Goal: Task Accomplishment & Management: Manage account settings

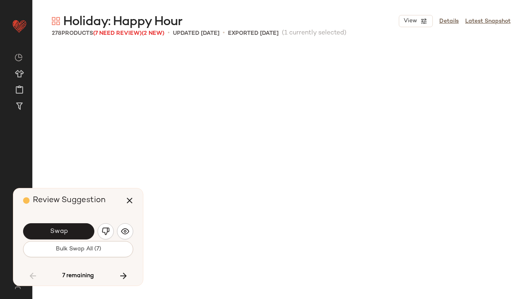
scroll to position [4687, 0]
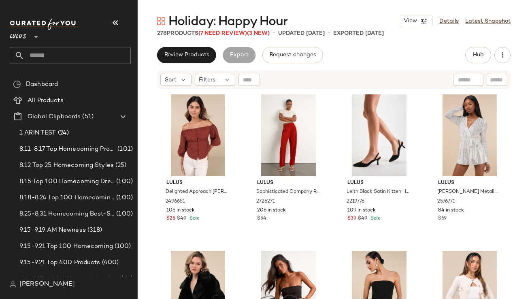
click at [115, 18] on icon "button" at bounding box center [115, 23] width 10 height 10
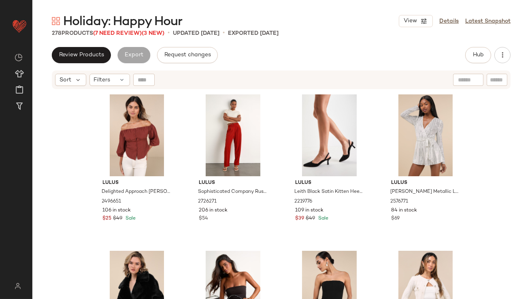
click at [114, 30] on span "Holiday: Happy Hour" at bounding box center [122, 22] width 119 height 16
click at [113, 31] on span "(7 Need Review)" at bounding box center [117, 33] width 49 height 6
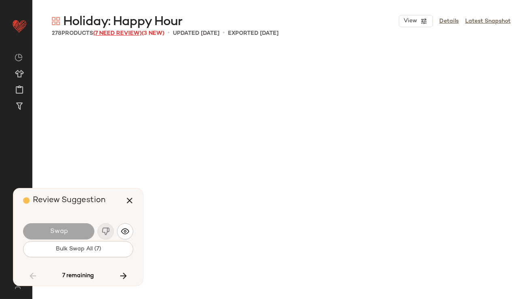
scroll to position [4687, 0]
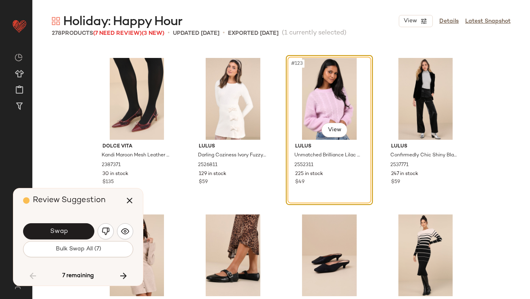
click at [82, 239] on button "Swap" at bounding box center [58, 231] width 71 height 16
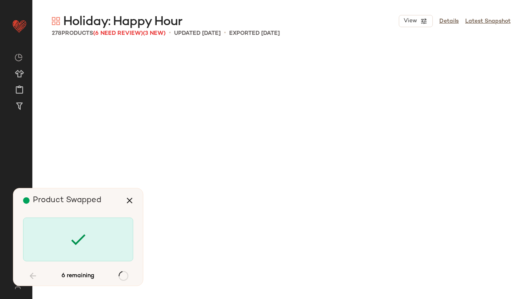
scroll to position [5312, 0]
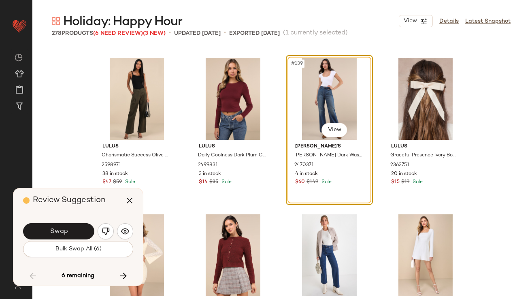
click at [79, 226] on button "Swap" at bounding box center [58, 231] width 71 height 16
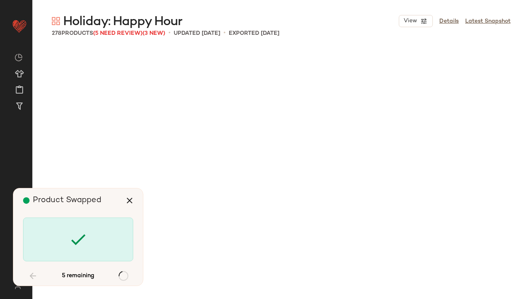
scroll to position [6561, 0]
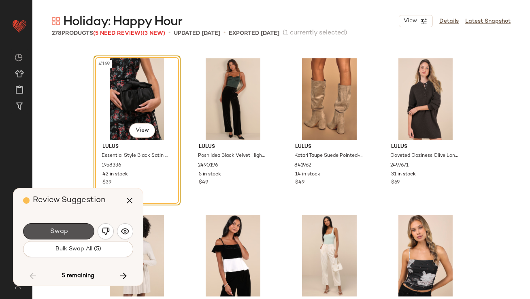
click at [79, 227] on button "Swap" at bounding box center [58, 231] width 71 height 16
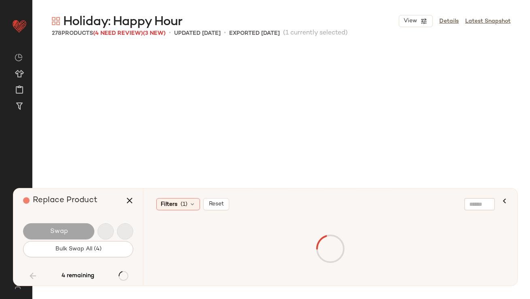
scroll to position [7030, 0]
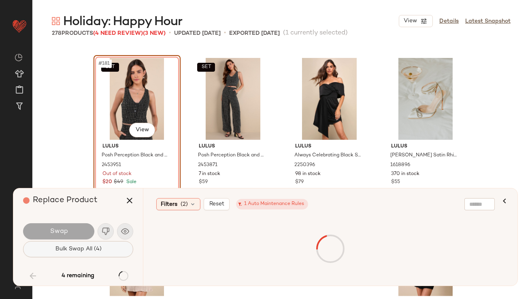
click at [81, 249] on span "Bulk Swap All (4)" at bounding box center [78, 249] width 47 height 6
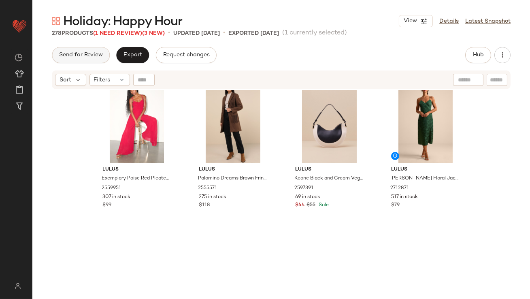
scroll to position [659, 0]
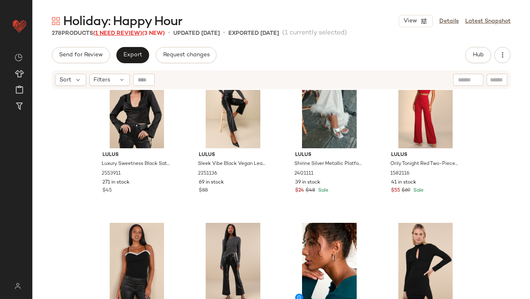
click at [112, 33] on span "(1 Need Review)" at bounding box center [117, 33] width 49 height 6
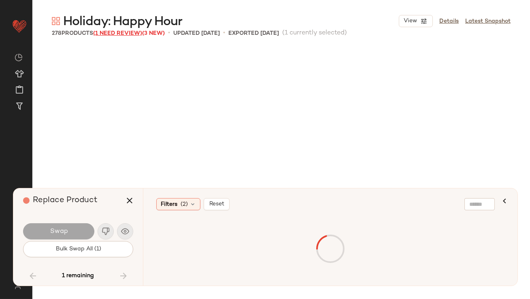
scroll to position [7030, 0]
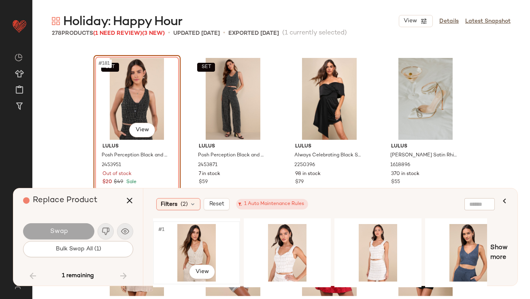
click at [189, 250] on div "#1 View" at bounding box center [196, 252] width 81 height 57
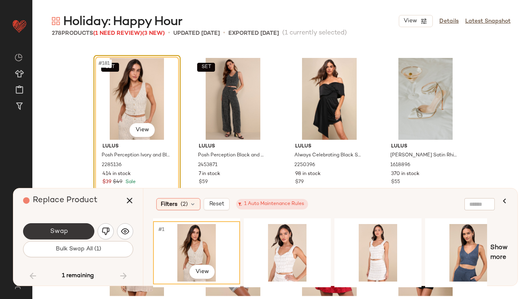
click at [70, 233] on button "Swap" at bounding box center [58, 231] width 71 height 16
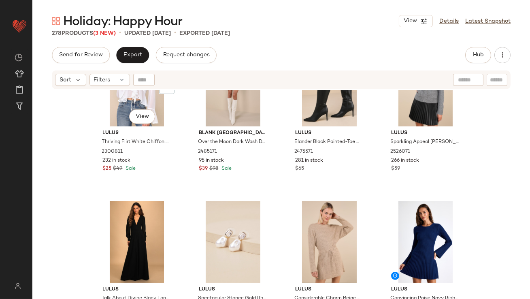
scroll to position [1782, 0]
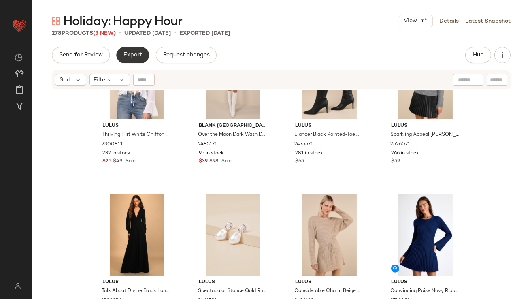
click at [125, 50] on button "Export" at bounding box center [132, 55] width 33 height 16
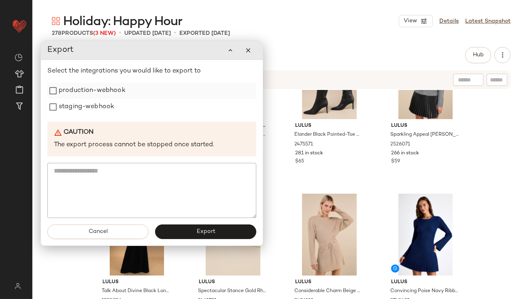
click at [126, 87] on div "production-webhook" at bounding box center [151, 91] width 209 height 16
click at [94, 89] on label "production-webhook" at bounding box center [92, 91] width 67 height 16
click at [79, 112] on label "staging-webhook" at bounding box center [86, 107] width 55 height 16
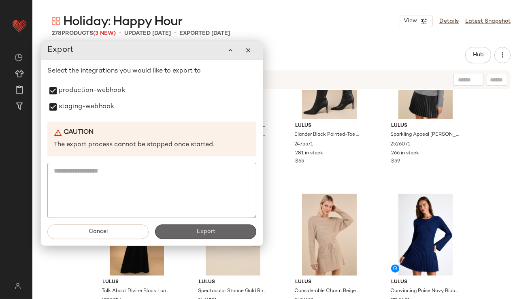
click at [200, 229] on span "Export" at bounding box center [205, 231] width 19 height 6
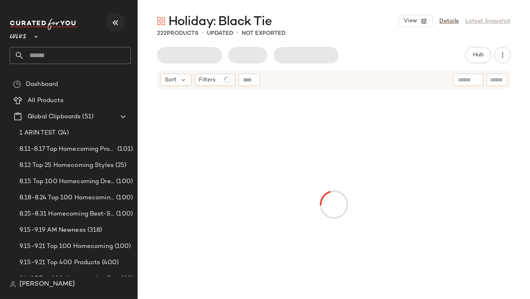
click at [117, 27] on icon "button" at bounding box center [115, 23] width 10 height 10
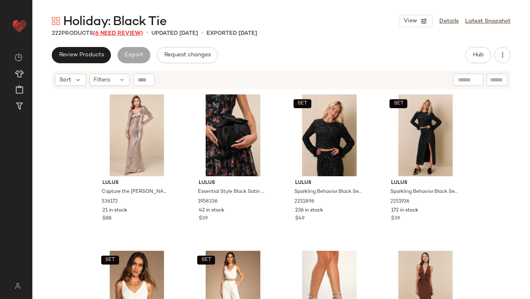
click at [110, 34] on span "(6 Need Review)" at bounding box center [118, 33] width 50 height 6
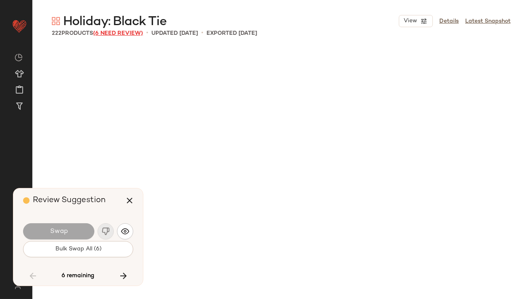
scroll to position [4061, 0]
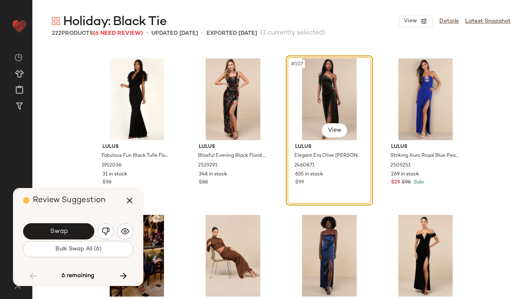
click at [52, 231] on span "Swap" at bounding box center [58, 231] width 18 height 8
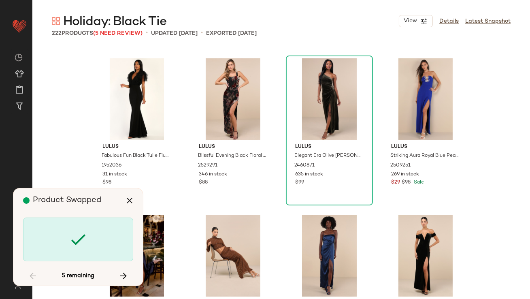
scroll to position [6561, 0]
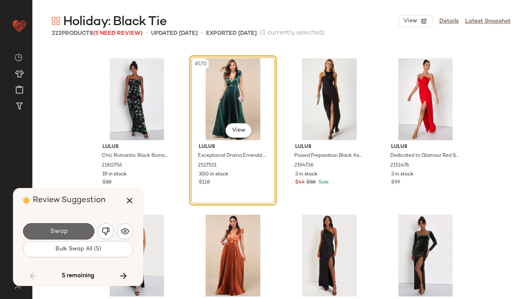
click at [53, 231] on span "Swap" at bounding box center [58, 231] width 18 height 8
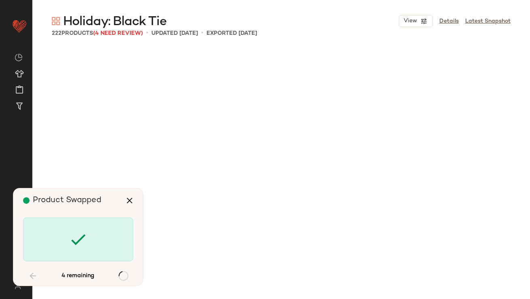
scroll to position [7499, 0]
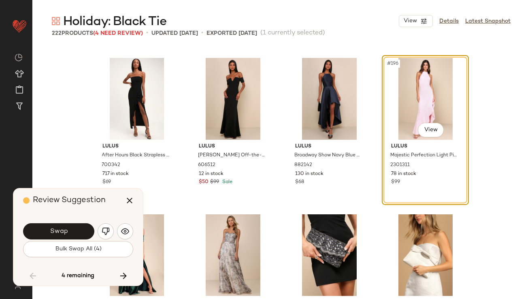
click at [107, 230] on img "button" at bounding box center [106, 231] width 8 height 8
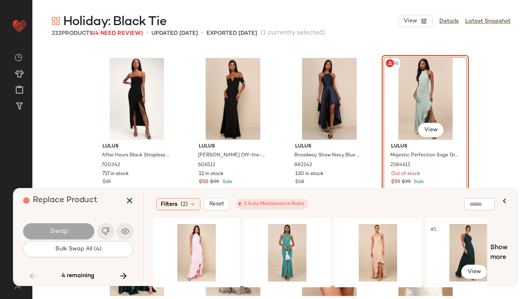
click at [456, 256] on div "#1 View" at bounding box center [468, 252] width 81 height 57
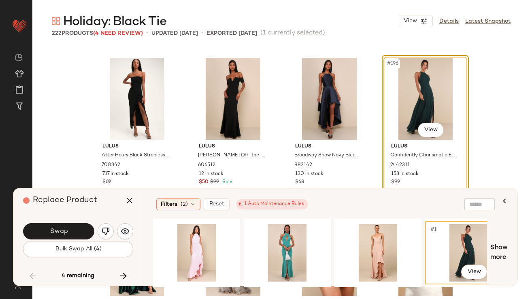
click at [496, 242] on div "#1 View Show more" at bounding box center [330, 252] width 355 height 69
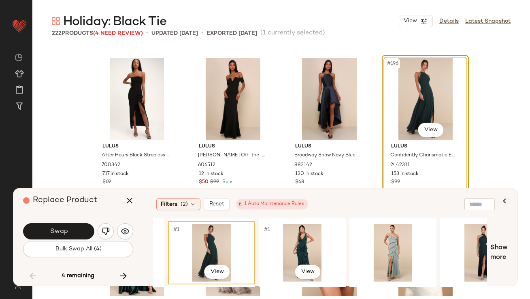
scroll to position [0, 264]
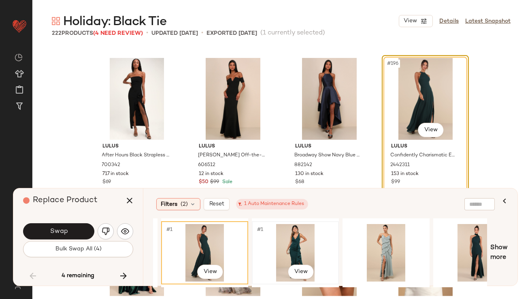
click at [300, 242] on div "#1 View" at bounding box center [295, 252] width 81 height 57
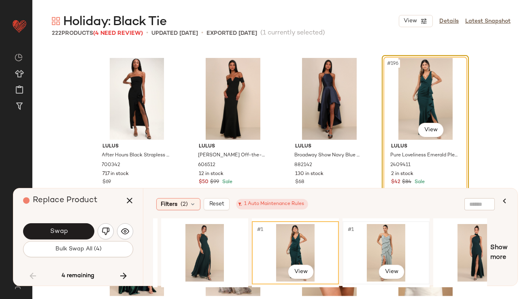
click at [377, 240] on div "#1 View" at bounding box center [385, 252] width 81 height 57
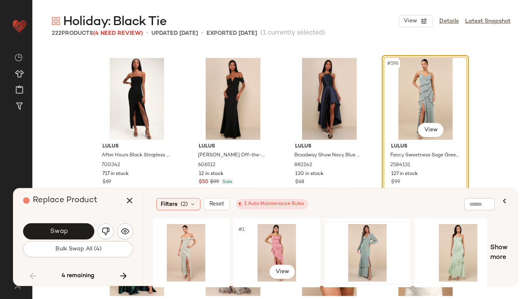
scroll to position [0, 1104]
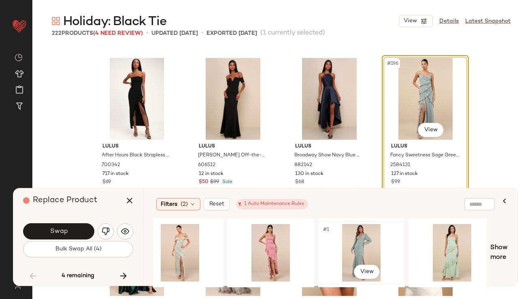
click at [352, 249] on div "#1 View" at bounding box center [361, 252] width 81 height 57
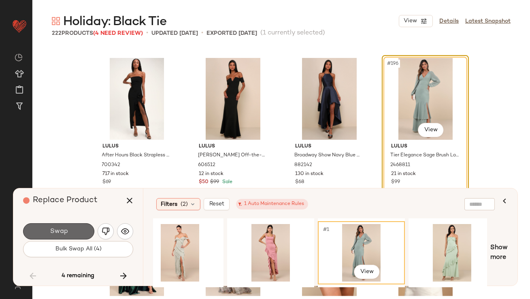
click at [54, 229] on span "Swap" at bounding box center [58, 231] width 18 height 8
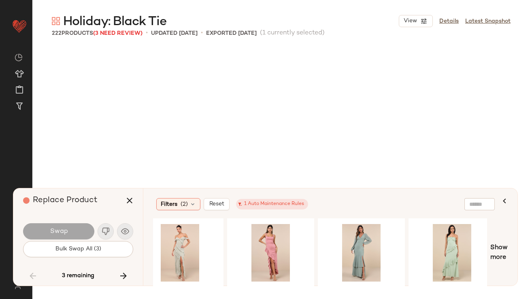
scroll to position [8123, 0]
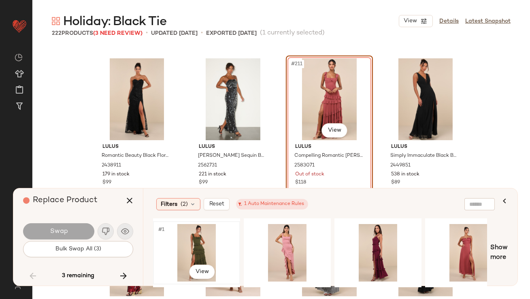
click at [199, 241] on div "#1 View" at bounding box center [196, 252] width 81 height 57
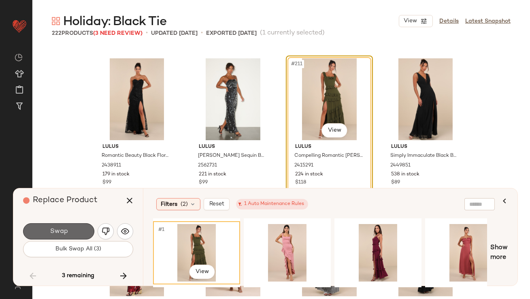
click at [67, 232] on span "Swap" at bounding box center [58, 231] width 18 height 8
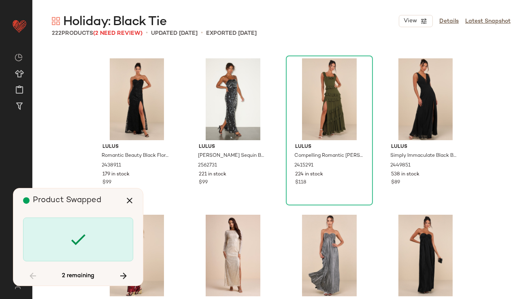
scroll to position [8436, 0]
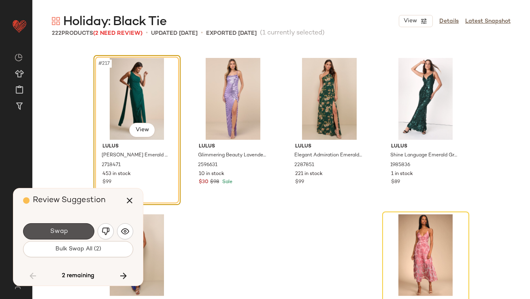
click at [67, 232] on span "Swap" at bounding box center [58, 231] width 18 height 8
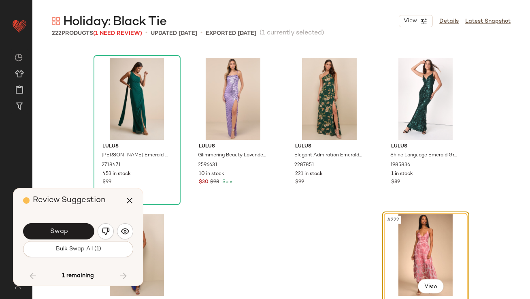
scroll to position [8498, 0]
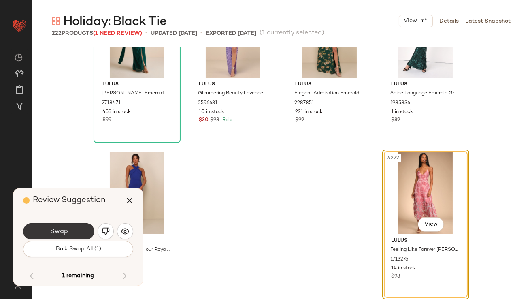
click at [67, 232] on span "Swap" at bounding box center [58, 231] width 18 height 8
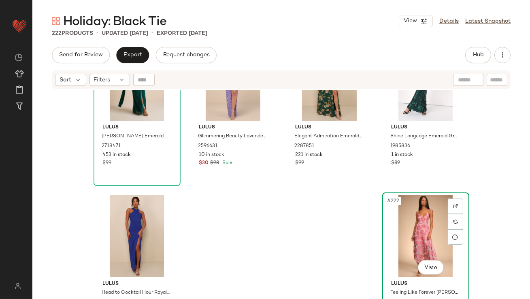
click at [405, 240] on div "#222 View" at bounding box center [425, 236] width 81 height 82
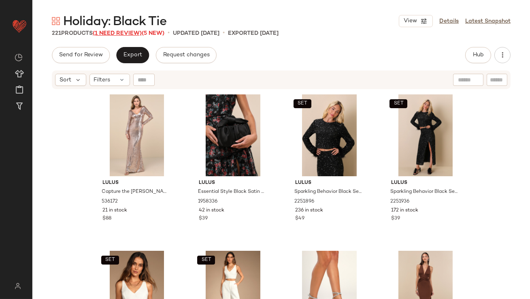
click at [134, 33] on span "(1 Need Review)" at bounding box center [117, 33] width 49 height 6
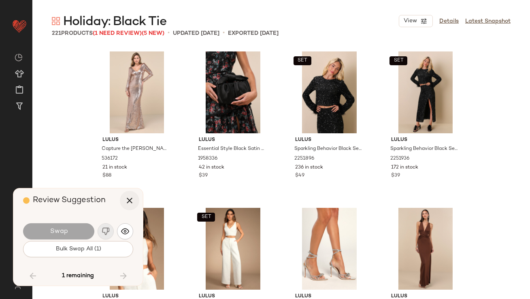
click at [125, 199] on icon "button" at bounding box center [130, 200] width 10 height 10
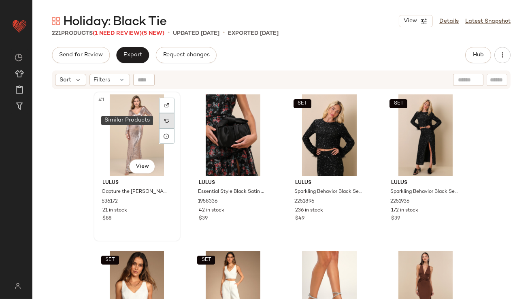
click at [165, 121] on img at bounding box center [166, 120] width 5 height 5
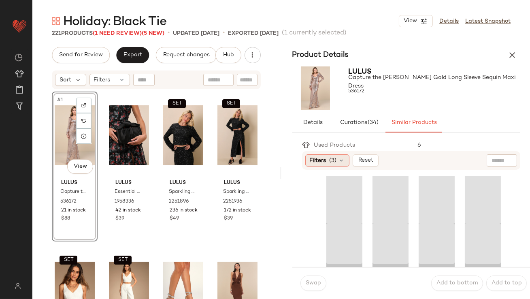
click at [331, 159] on span "(3)" at bounding box center [332, 160] width 7 height 8
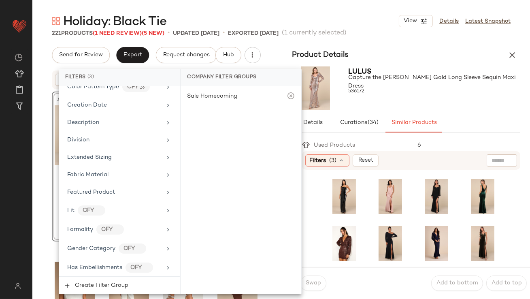
scroll to position [644, 0]
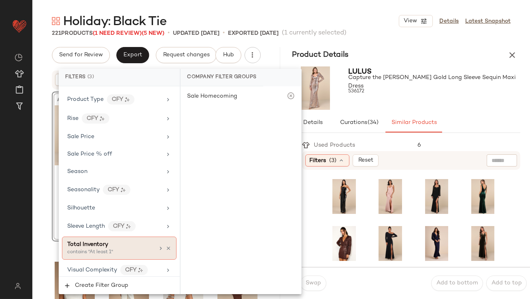
click at [90, 249] on div "contains "At least 1"" at bounding box center [107, 252] width 81 height 7
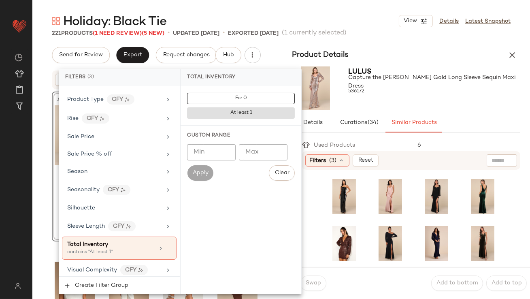
click at [200, 151] on input "Min" at bounding box center [211, 152] width 49 height 16
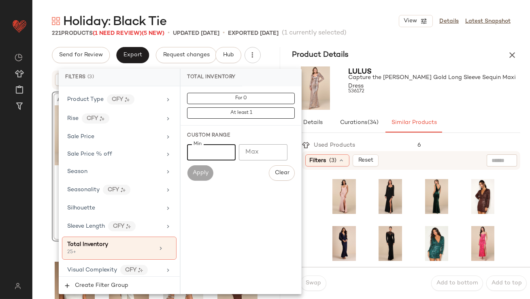
type input "**"
click at [461, 122] on div "Details Curations (34) Similar Products" at bounding box center [406, 122] width 228 height 19
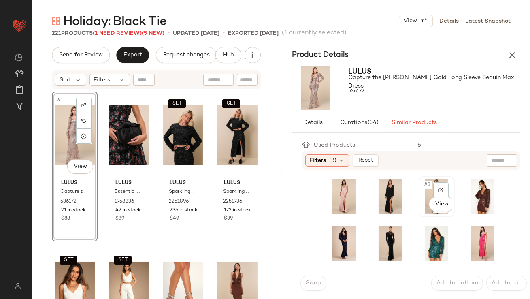
click at [423, 188] on span "#3" at bounding box center [427, 185] width 9 height 8
click at [310, 280] on span "Swap" at bounding box center [313, 283] width 16 height 6
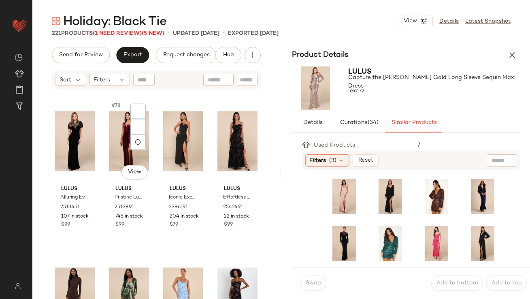
scroll to position [2952, 0]
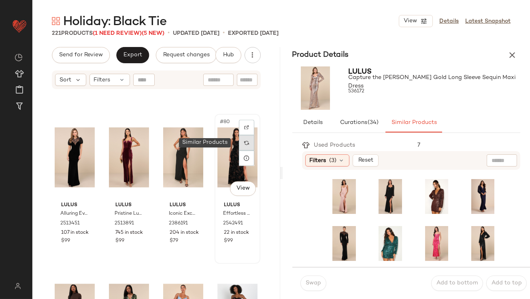
click at [244, 144] on img at bounding box center [246, 142] width 5 height 5
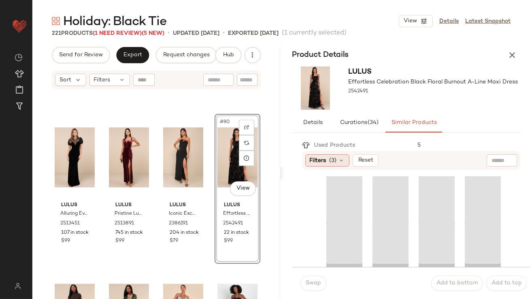
click at [333, 159] on span "(3)" at bounding box center [332, 160] width 7 height 8
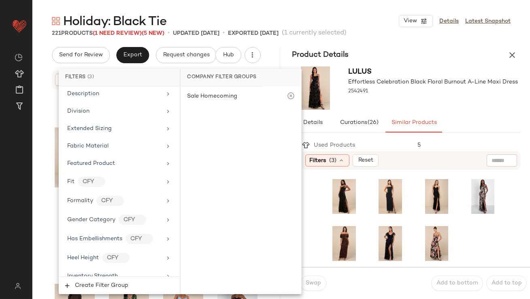
scroll to position [644, 0]
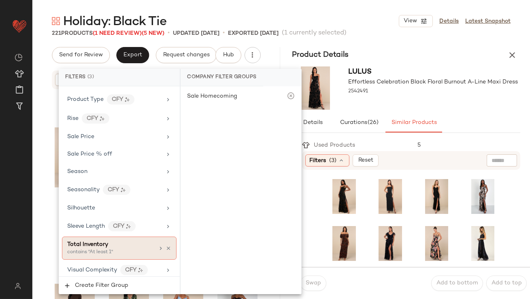
click at [111, 251] on div "contains "At least 1"" at bounding box center [107, 252] width 81 height 7
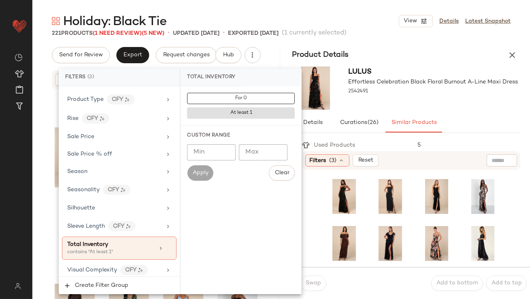
click at [203, 149] on input "Min" at bounding box center [211, 152] width 49 height 16
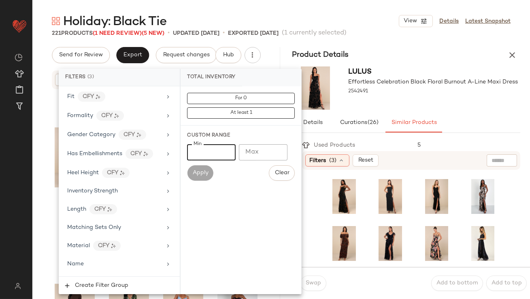
scroll to position [0, 0]
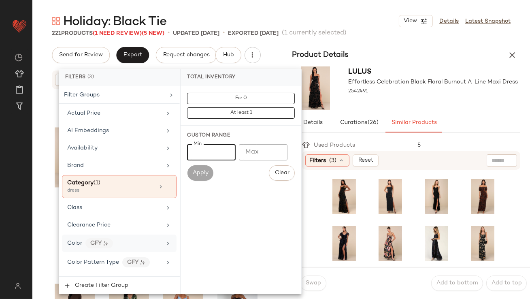
type input "**"
click at [80, 242] on span "Color" at bounding box center [74, 243] width 15 height 6
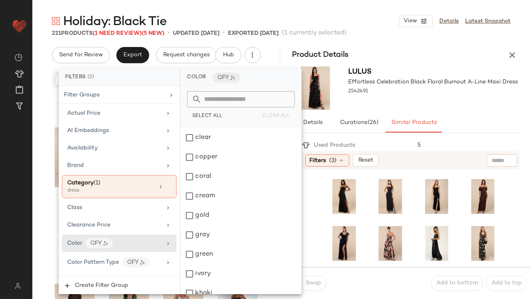
scroll to position [119, 0]
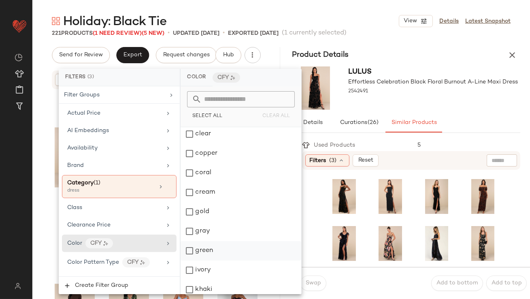
click at [197, 248] on div "green" at bounding box center [241, 250] width 121 height 19
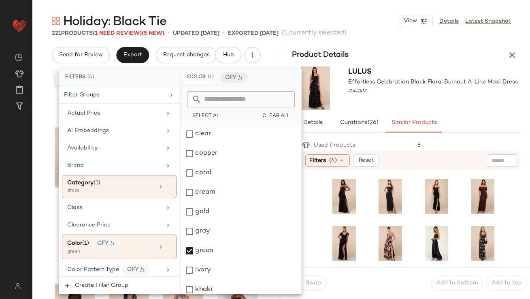
click at [373, 99] on div at bounding box center [433, 99] width 170 height 6
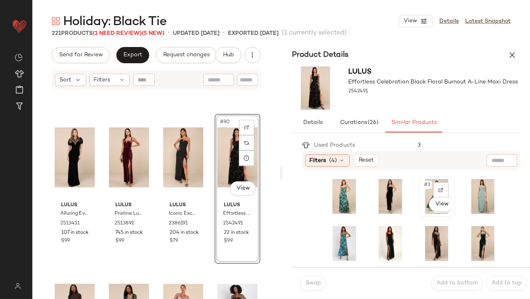
click at [423, 184] on span "#3" at bounding box center [427, 185] width 9 height 8
click at [316, 286] on span "Swap" at bounding box center [313, 283] width 16 height 6
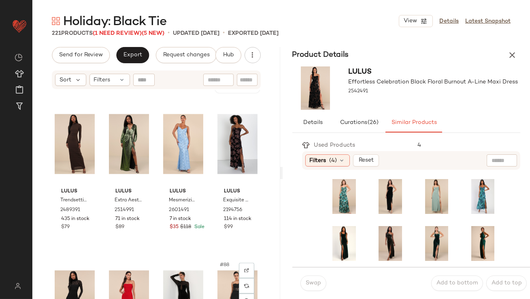
scroll to position [3106, 0]
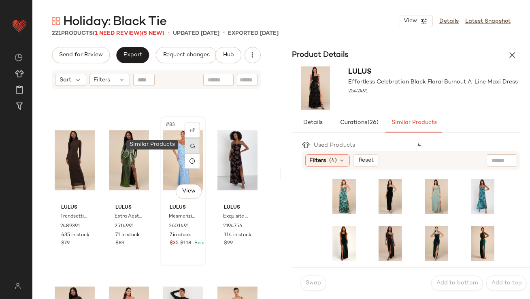
click at [192, 144] on div at bounding box center [192, 145] width 15 height 15
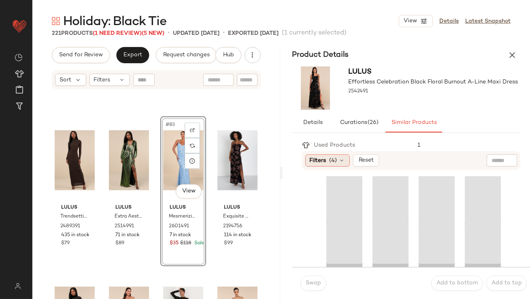
click at [329, 159] on span "(4)" at bounding box center [333, 160] width 8 height 8
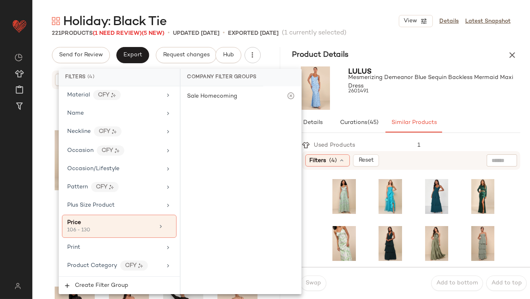
scroll to position [651, 0]
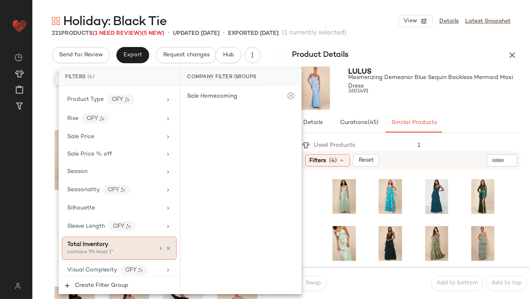
click at [124, 249] on div "contains "At least 1"" at bounding box center [107, 252] width 81 height 7
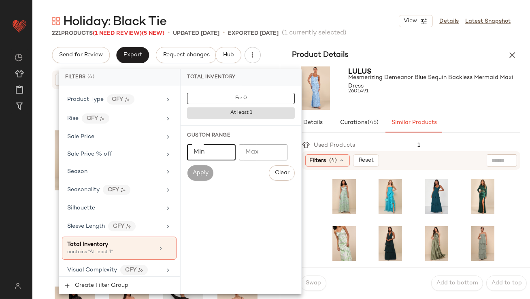
click at [208, 148] on input "Min" at bounding box center [211, 152] width 49 height 16
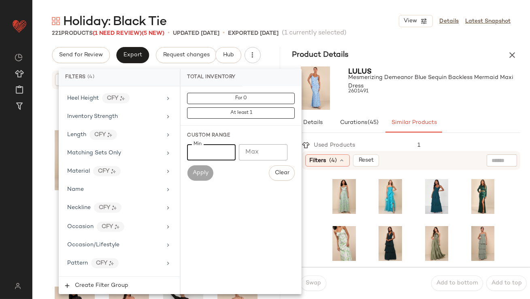
scroll to position [0, 0]
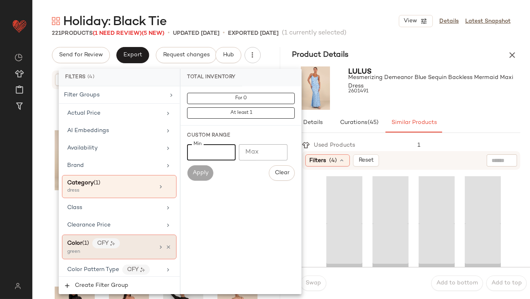
type input "**"
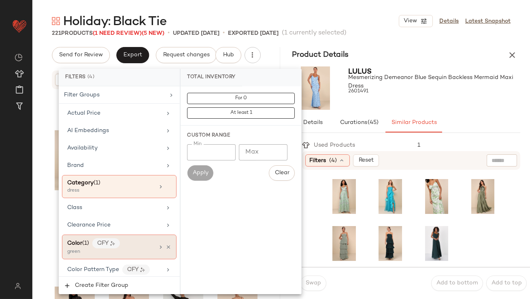
click at [166, 242] on div "Color (1) CFY green" at bounding box center [119, 246] width 115 height 25
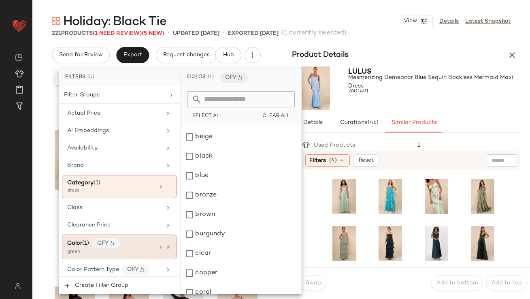
click at [166, 245] on icon at bounding box center [169, 247] width 6 height 6
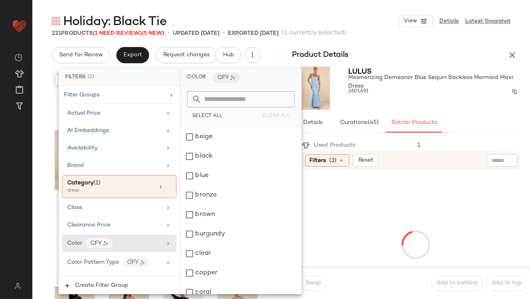
click at [391, 91] on div "2601491" at bounding box center [434, 91] width 172 height 11
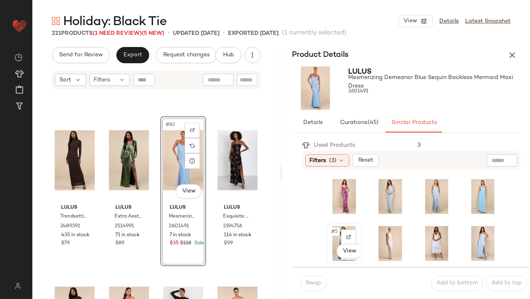
click at [333, 232] on span "#5" at bounding box center [335, 231] width 9 height 8
click at [308, 286] on span "Swap" at bounding box center [313, 283] width 16 height 6
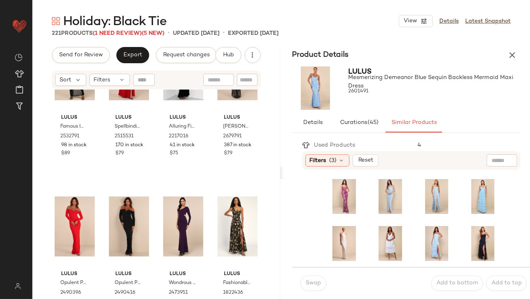
scroll to position [3388, 0]
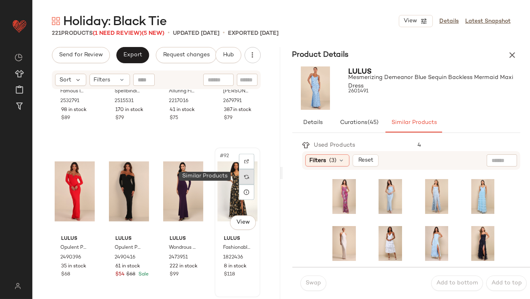
click at [240, 179] on div at bounding box center [246, 176] width 15 height 15
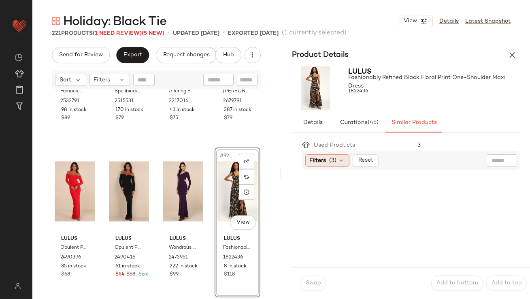
click at [322, 164] on span "Filters" at bounding box center [318, 160] width 17 height 8
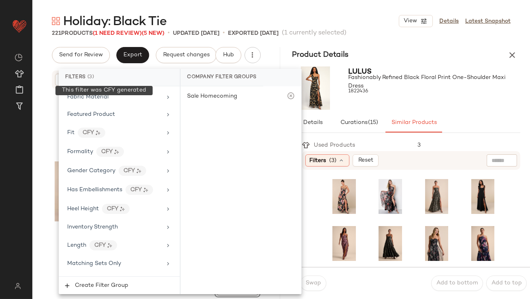
scroll to position [644, 0]
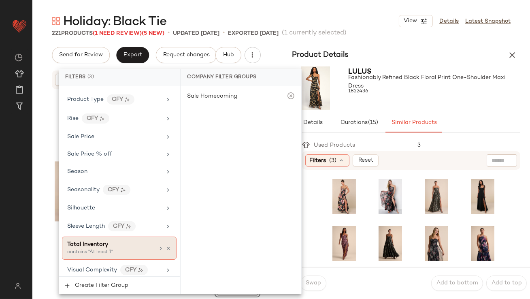
click at [94, 250] on div "contains "At least 1"" at bounding box center [107, 252] width 81 height 7
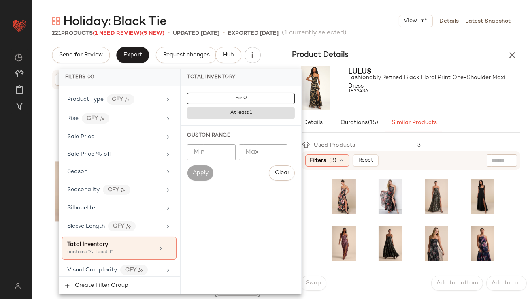
click at [200, 143] on div "Custom Range Min Min Max Max Apply Clear" at bounding box center [241, 156] width 121 height 62
click at [197, 142] on div "Custom Range Min Min Max Max Apply Clear" at bounding box center [241, 156] width 121 height 62
click at [198, 144] on input "Min" at bounding box center [211, 152] width 49 height 16
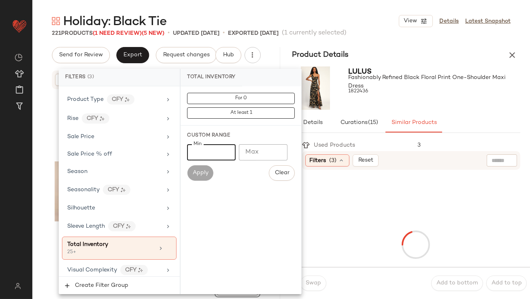
type input "**"
click at [350, 107] on div "Lulus Fashionably Refined Black Floral Print One-Shoulder Maxi Dress 1822436" at bounding box center [434, 87] width 172 height 43
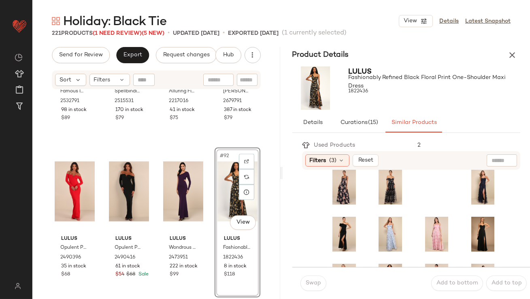
scroll to position [109, 0]
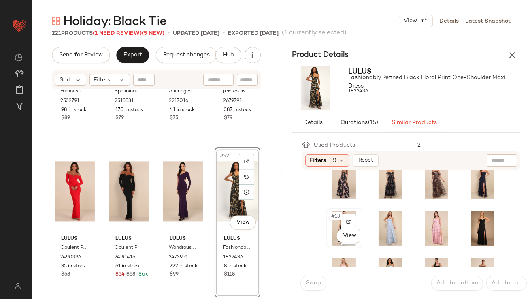
click at [333, 215] on span "#13" at bounding box center [336, 216] width 11 height 8
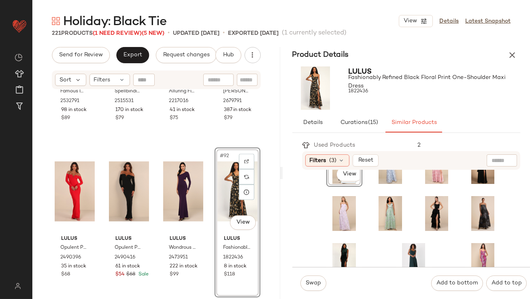
scroll to position [184, 0]
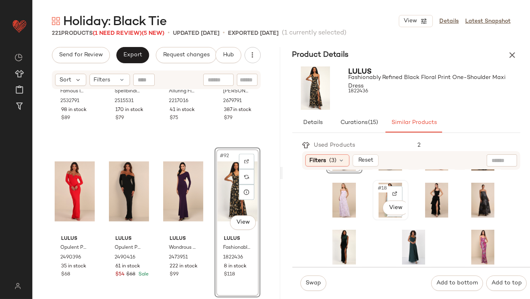
click at [380, 196] on div "#18 View" at bounding box center [390, 200] width 30 height 35
click at [316, 288] on button "Swap" at bounding box center [313, 282] width 26 height 15
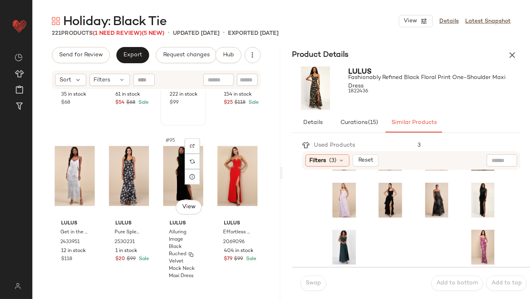
scroll to position [3564, 0]
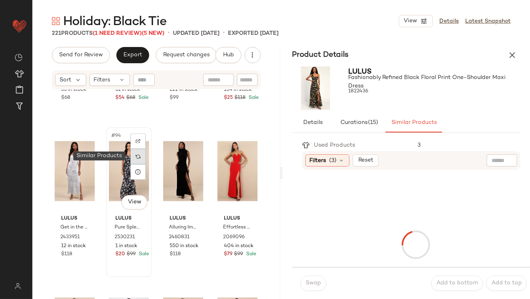
click at [141, 155] on div at bounding box center [137, 156] width 15 height 15
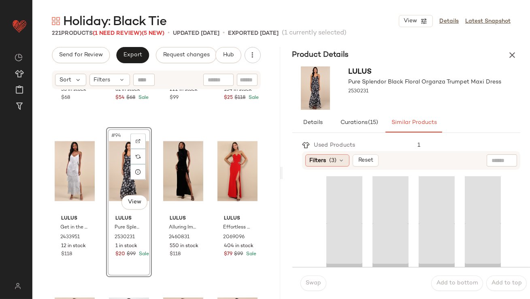
click at [329, 160] on span "(3)" at bounding box center [332, 160] width 7 height 8
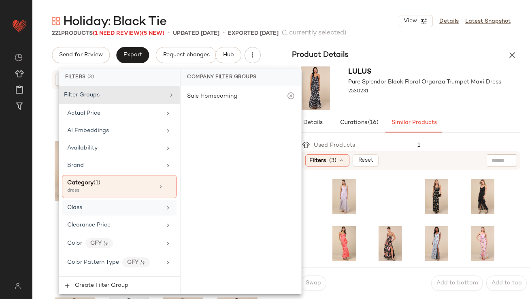
scroll to position [644, 0]
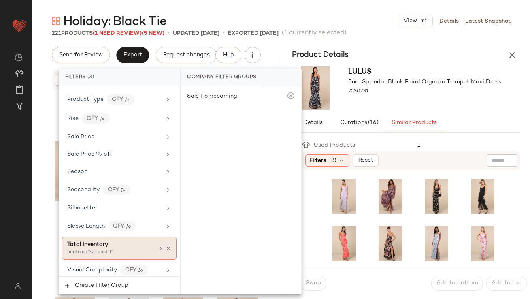
click at [102, 243] on span "Total Inventory" at bounding box center [87, 244] width 41 height 6
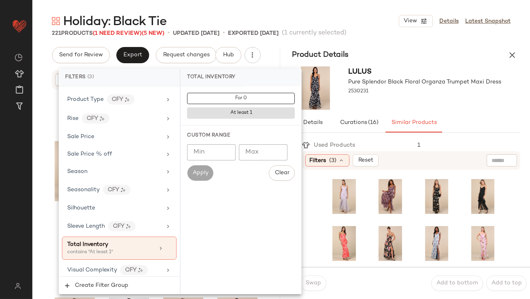
click at [210, 157] on input "Min" at bounding box center [211, 152] width 49 height 16
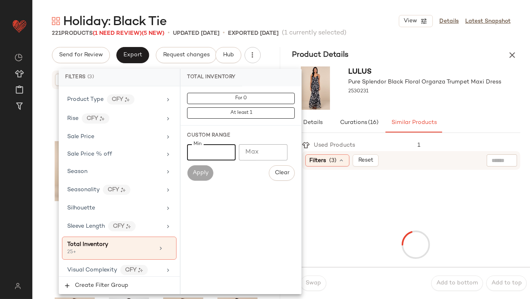
type input "**"
click at [428, 100] on div at bounding box center [424, 99] width 153 height 6
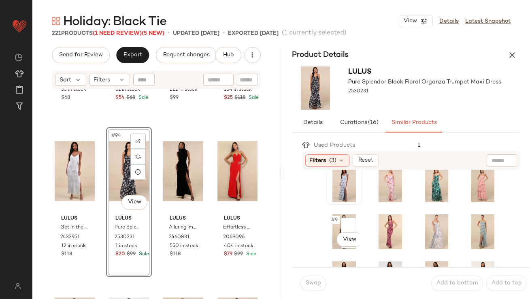
scroll to position [83, 0]
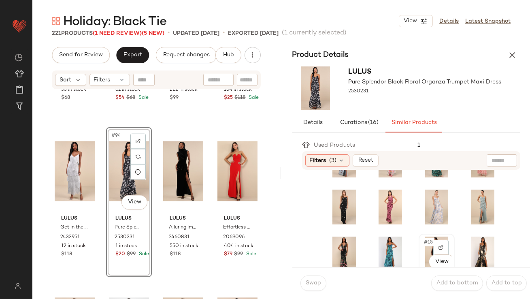
click at [423, 243] on span "#15" at bounding box center [428, 242] width 11 height 8
click at [331, 278] on div "Swap Add to bottom Add to top" at bounding box center [411, 283] width 238 height 32
click at [323, 276] on div "Swap" at bounding box center [313, 282] width 26 height 15
click at [316, 276] on button "Swap" at bounding box center [313, 282] width 26 height 15
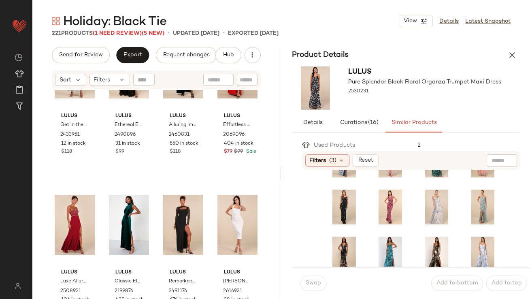
scroll to position [3688, 0]
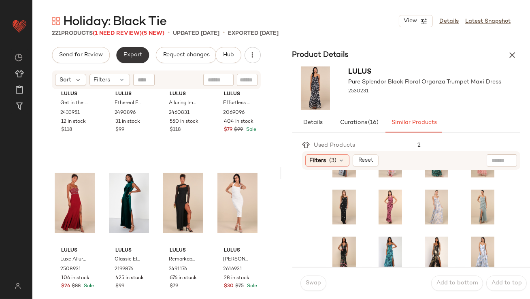
click at [138, 49] on button "Export" at bounding box center [132, 55] width 33 height 16
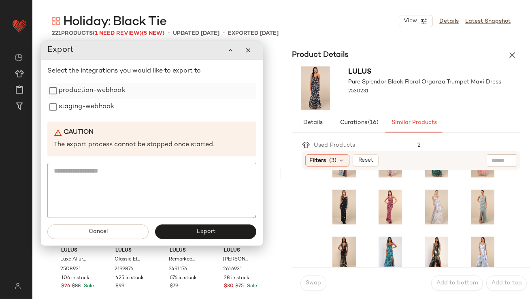
click at [122, 89] on label "production-webhook" at bounding box center [92, 91] width 67 height 16
click at [102, 101] on label "staging-webhook" at bounding box center [86, 107] width 55 height 16
click at [164, 225] on button "Export" at bounding box center [205, 232] width 101 height 15
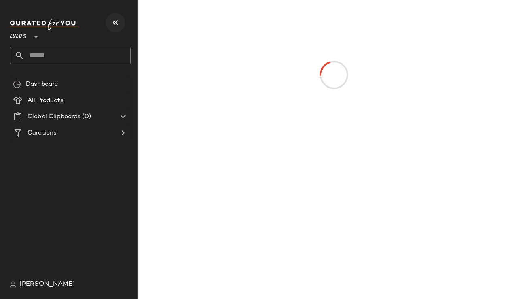
click at [113, 26] on icon "button" at bounding box center [115, 23] width 10 height 10
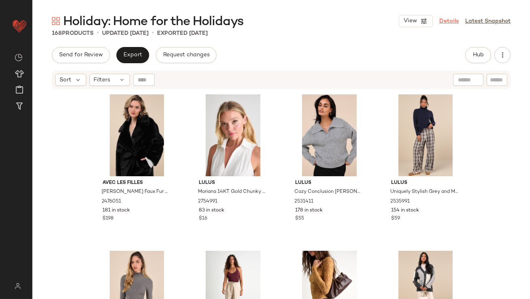
click at [446, 22] on link "Details" at bounding box center [448, 21] width 19 height 8
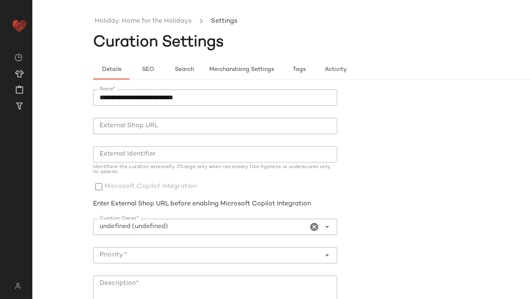
click at [312, 228] on icon "Clear Curation Owner*" at bounding box center [315, 227] width 10 height 10
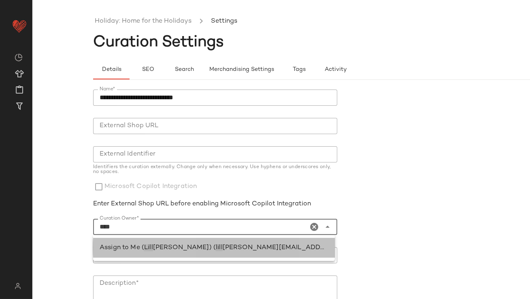
click at [259, 251] on span "ian.sisti@curatedforyou.io)" at bounding box center [339, 247] width 233 height 7
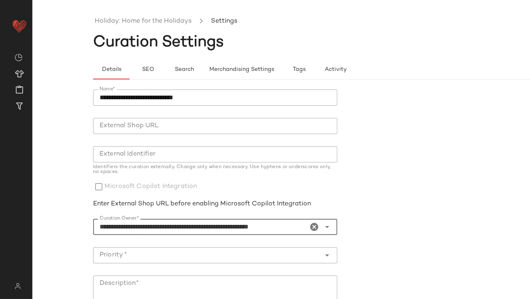
type input "**********"
click at [258, 251] on input "Priority *" at bounding box center [207, 255] width 228 height 10
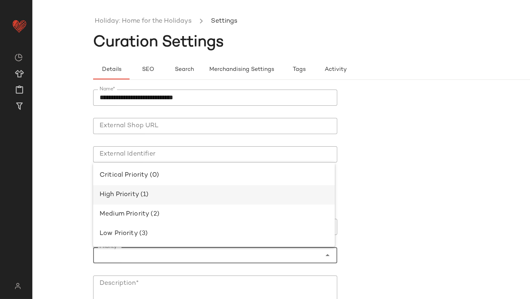
click at [217, 189] on div "High Priority (1)" at bounding box center [214, 194] width 242 height 19
type input "**********"
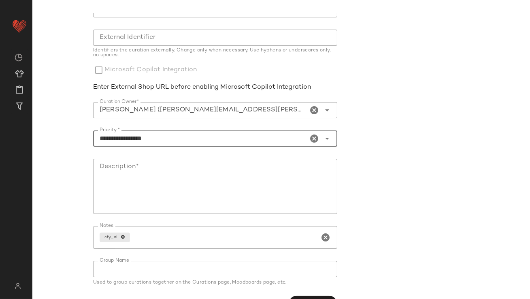
scroll to position [138, 0]
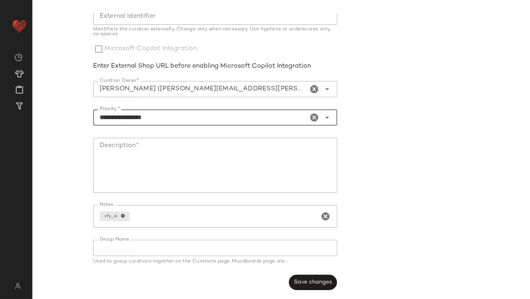
click at [212, 183] on textarea "Description*" at bounding box center [215, 165] width 244 height 55
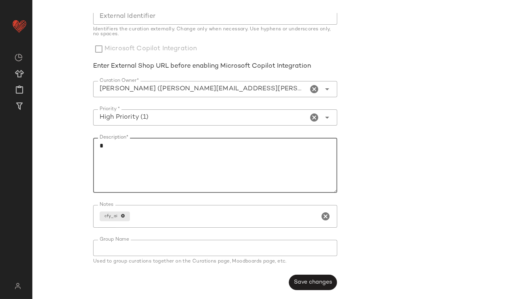
click at [336, 285] on div "**********" at bounding box center [217, 121] width 249 height 348
click at [329, 285] on span "Save changes" at bounding box center [312, 282] width 38 height 6
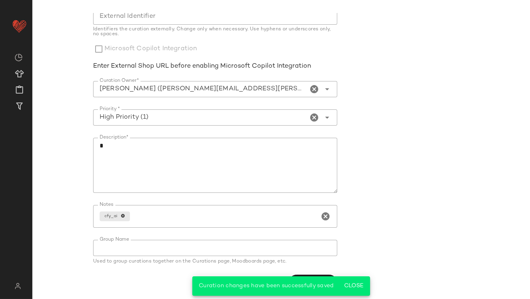
scroll to position [0, 0]
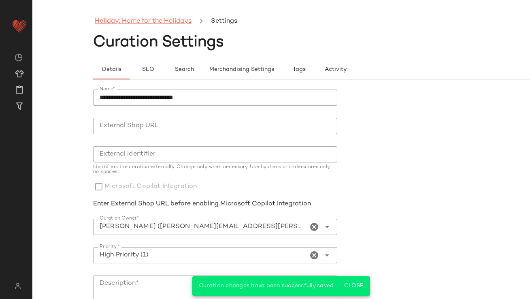
click at [132, 20] on link "Holiday: Home for the Holidays" at bounding box center [143, 21] width 97 height 11
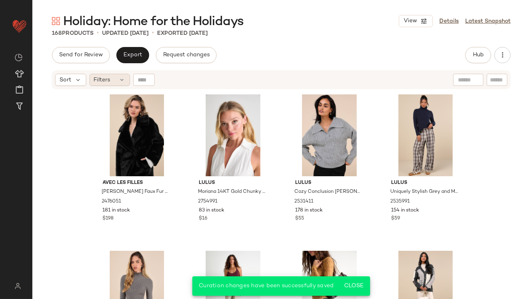
click at [106, 79] on span "Filters" at bounding box center [102, 80] width 17 height 8
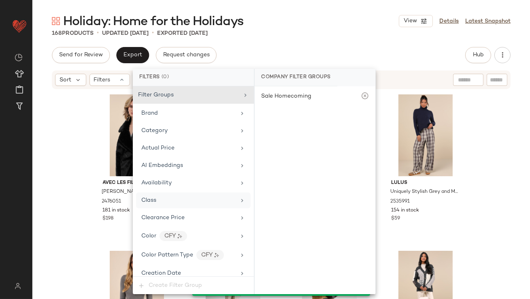
scroll to position [605, 0]
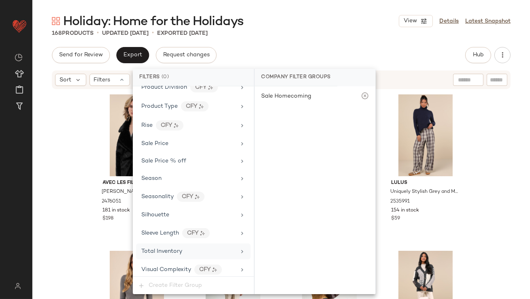
click at [174, 248] on span "Total Inventory" at bounding box center [161, 251] width 41 height 6
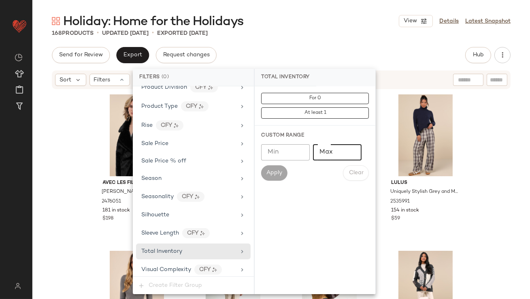
click at [326, 154] on input "Max" at bounding box center [337, 152] width 49 height 16
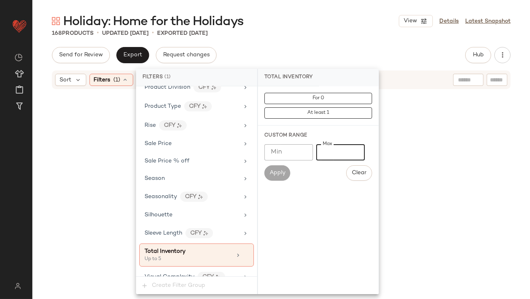
type input "*"
click at [313, 56] on div "Send for Review Export Request changes Hub Send for Review External Review Inte…" at bounding box center [281, 55] width 459 height 16
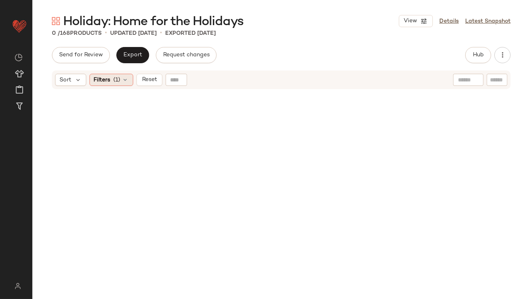
click at [97, 82] on span "Filters" at bounding box center [102, 80] width 17 height 8
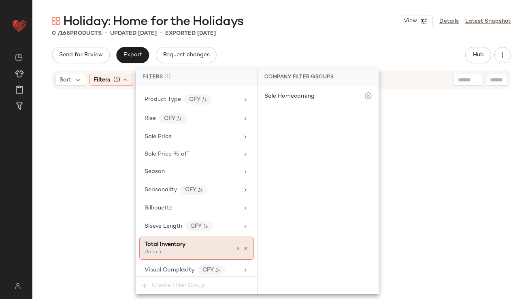
click at [243, 245] on icon at bounding box center [246, 248] width 6 height 6
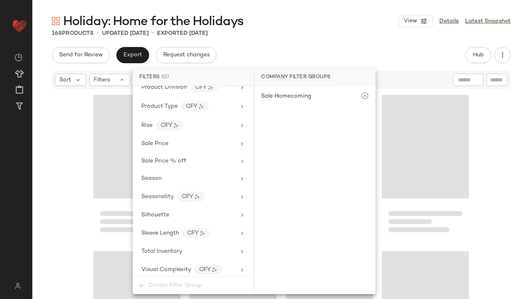
click at [303, 61] on div "Send for Review Export Request changes Hub Send for Review External Review Inte…" at bounding box center [281, 55] width 459 height 16
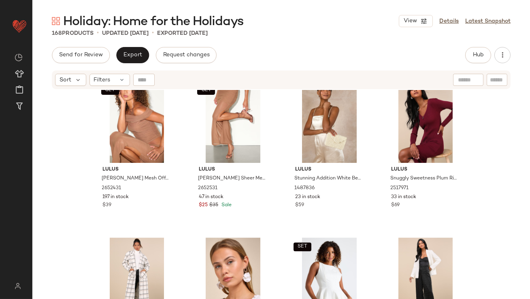
scroll to position [3302, 0]
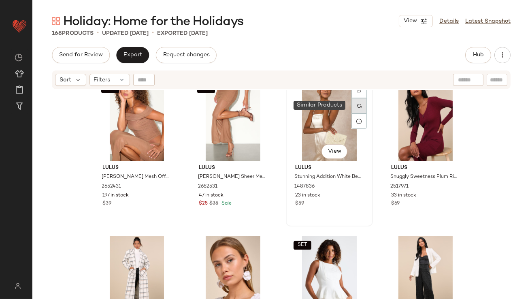
click at [351, 105] on div at bounding box center [358, 105] width 15 height 15
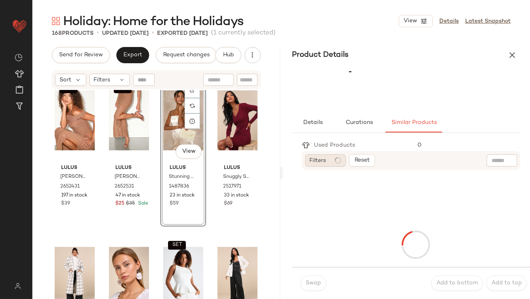
click at [322, 164] on span "Filters" at bounding box center [318, 160] width 17 height 8
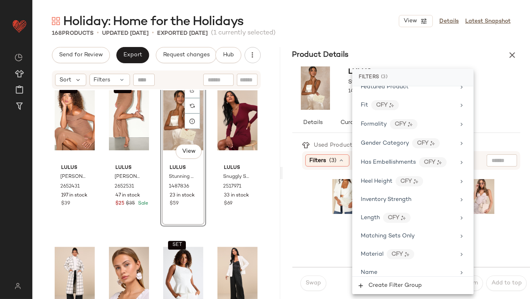
scroll to position [644, 0]
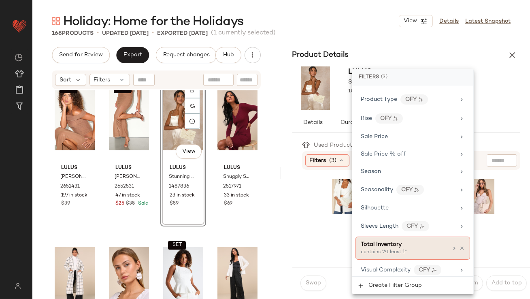
click at [385, 241] on span "Total Inventory" at bounding box center [381, 244] width 41 height 6
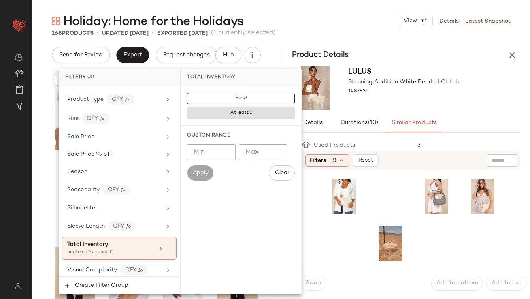
click at [216, 149] on input "Min" at bounding box center [211, 152] width 49 height 16
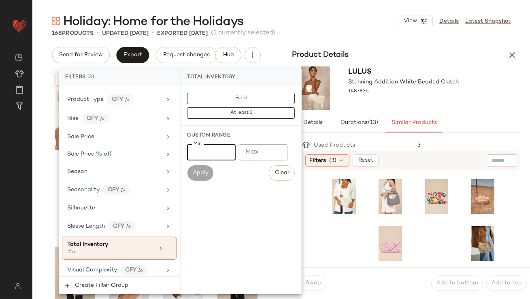
type input "**"
click at [406, 111] on div "Lulus Stunning Addition White Beaded Clutch 1487836" at bounding box center [406, 88] width 248 height 50
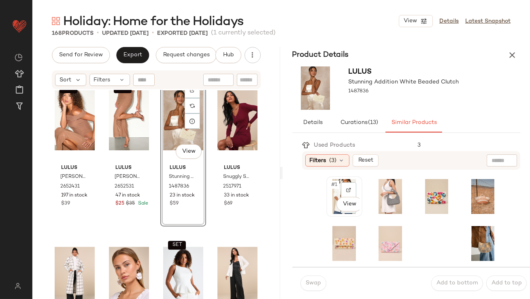
click at [338, 185] on span "#1" at bounding box center [335, 185] width 8 height 8
click at [318, 283] on span "Swap" at bounding box center [313, 283] width 16 height 6
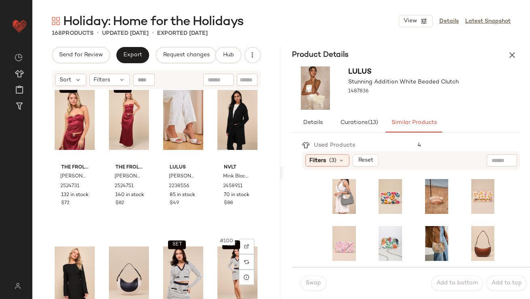
scroll to position [3729, 0]
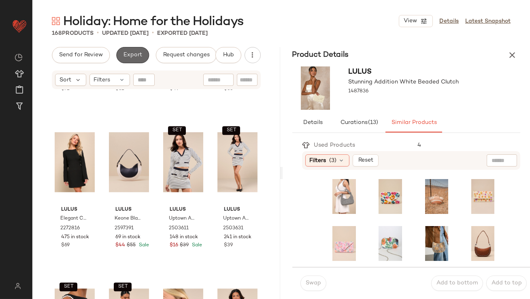
click at [123, 50] on button "Export" at bounding box center [132, 55] width 33 height 16
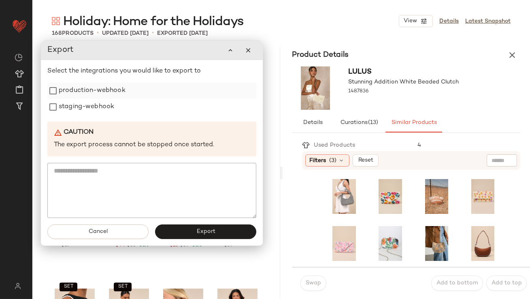
click at [116, 94] on label "production-webhook" at bounding box center [92, 91] width 67 height 16
click at [105, 104] on label "staging-webhook" at bounding box center [86, 107] width 55 height 16
click at [175, 228] on button "Export" at bounding box center [205, 232] width 101 height 15
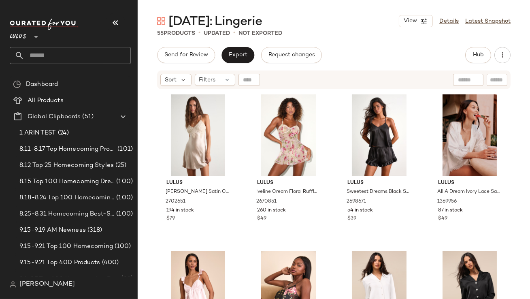
click at [125, 21] on div at bounding box center [70, 24] width 121 height 11
click at [119, 22] on icon "button" at bounding box center [115, 23] width 10 height 10
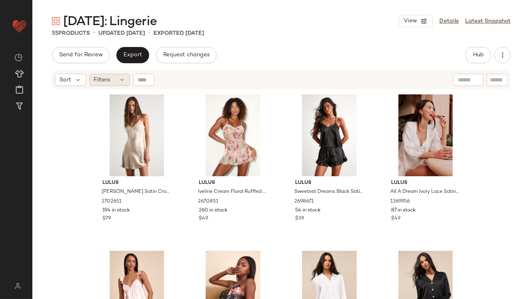
click at [111, 75] on div "Filters" at bounding box center [109, 80] width 40 height 12
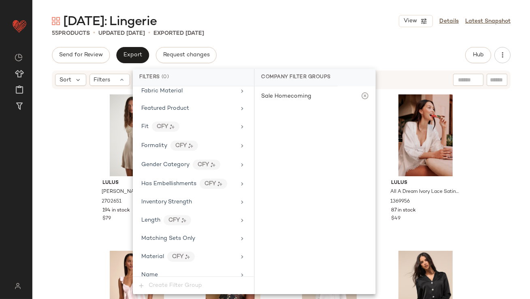
scroll to position [567, 0]
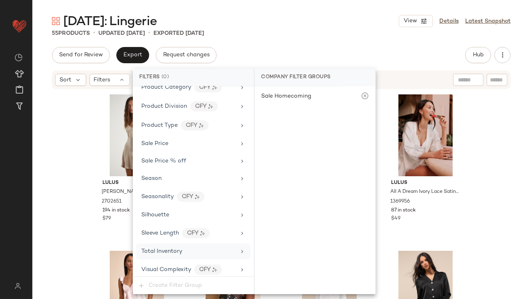
click at [169, 249] on span "Total Inventory" at bounding box center [161, 251] width 41 height 6
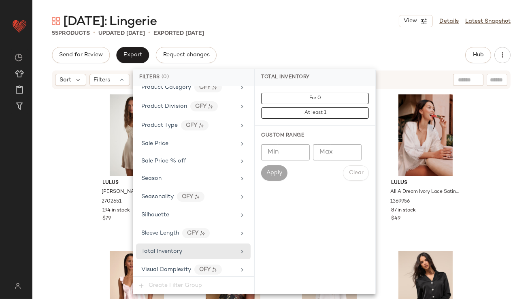
click at [327, 150] on input "Max" at bounding box center [337, 152] width 49 height 16
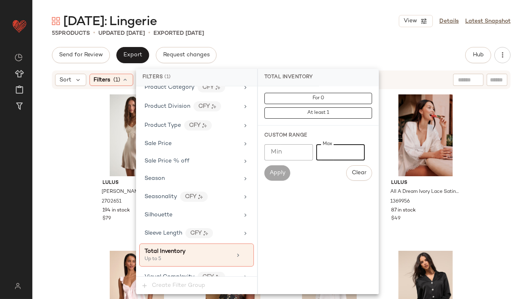
type input "*"
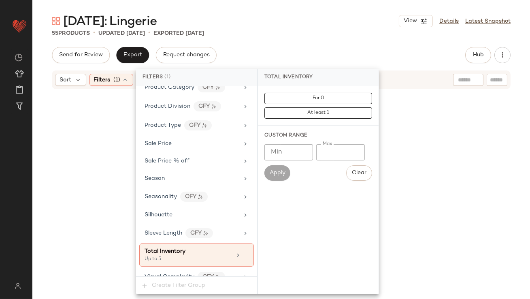
click at [276, 21] on div "Valentine's Day: Lingerie View Details Latest Snapshot" at bounding box center [280, 21] width 497 height 16
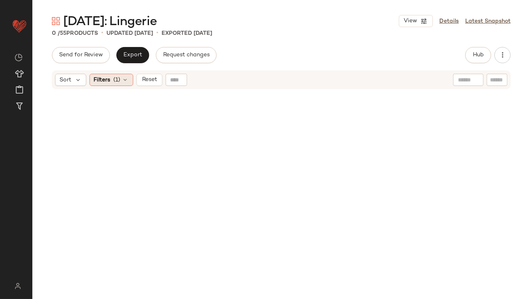
click at [110, 79] on div "Filters (1)" at bounding box center [111, 80] width 44 height 12
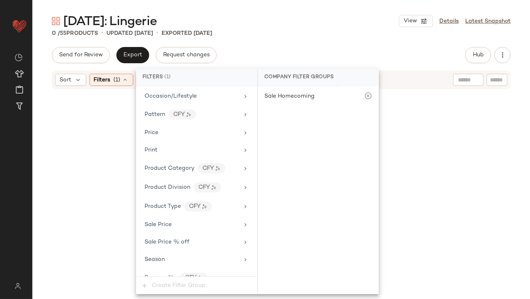
scroll to position [574, 0]
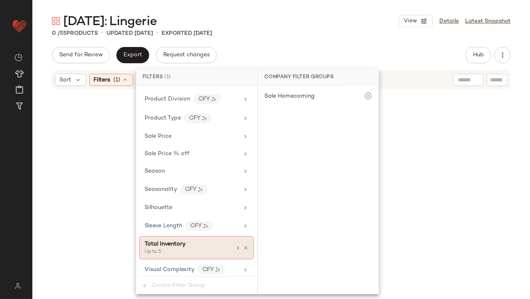
click at [172, 244] on div "Total Inventory" at bounding box center [164, 244] width 41 height 8
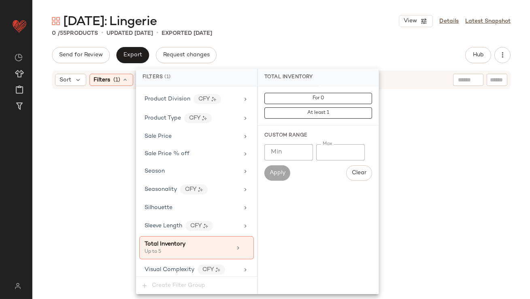
click at [320, 151] on input "*" at bounding box center [340, 152] width 49 height 16
type input "**"
click at [330, 25] on div "Valentine's Day: Lingerie View Details Latest Snapshot" at bounding box center [280, 21] width 497 height 16
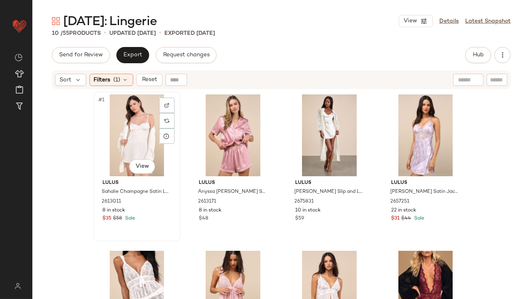
click at [119, 118] on div "#1 View" at bounding box center [136, 135] width 81 height 82
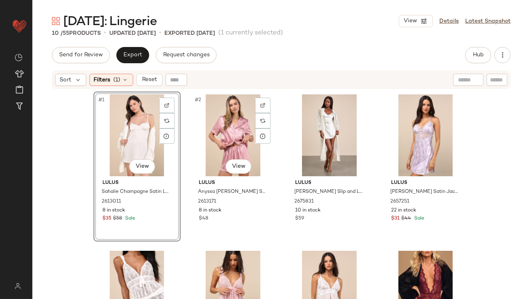
scroll to position [71, 0]
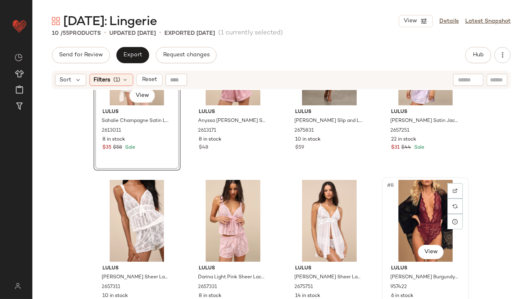
click at [416, 222] on div "#8 View" at bounding box center [424, 221] width 81 height 82
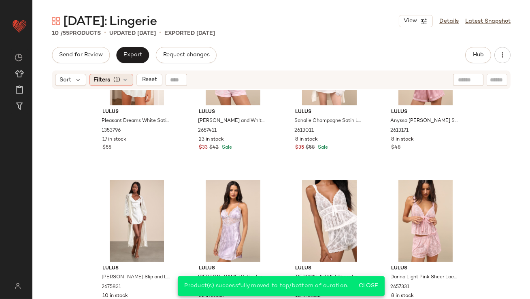
click at [113, 74] on div "Filters (1)" at bounding box center [111, 80] width 44 height 12
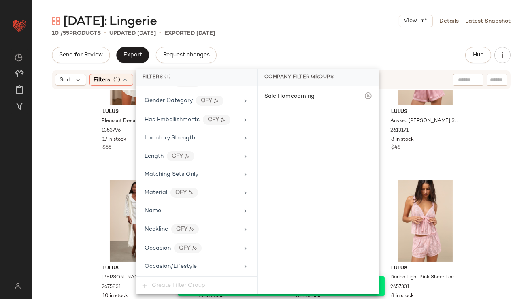
scroll to position [574, 0]
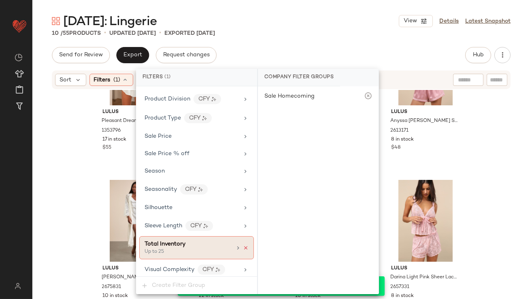
click at [243, 245] on icon at bounding box center [246, 248] width 6 height 6
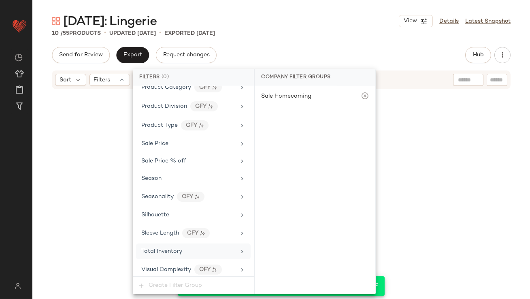
click at [298, 49] on div "Send for Review Export Request changes Hub Send for Review External Review Inte…" at bounding box center [281, 55] width 459 height 16
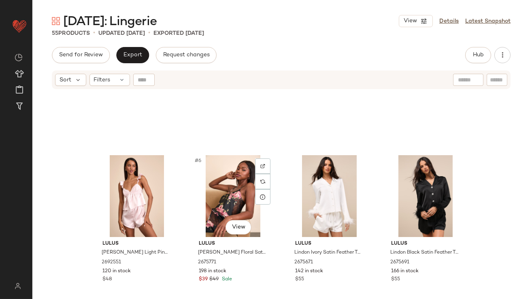
scroll to position [61, 0]
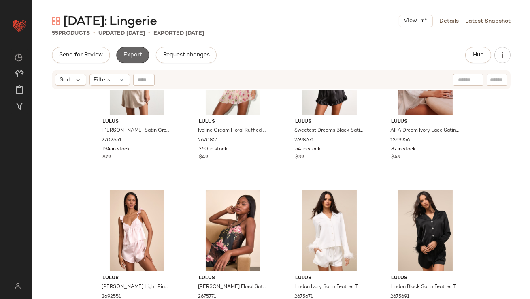
click at [130, 53] on span "Export" at bounding box center [132, 55] width 19 height 6
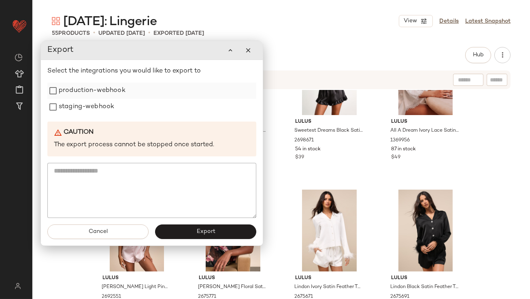
click at [125, 95] on div "production-webhook" at bounding box center [151, 91] width 209 height 16
click at [99, 93] on label "production-webhook" at bounding box center [92, 91] width 67 height 16
click at [99, 105] on label "staging-webhook" at bounding box center [86, 107] width 55 height 16
click at [168, 234] on button "Export" at bounding box center [205, 231] width 101 height 15
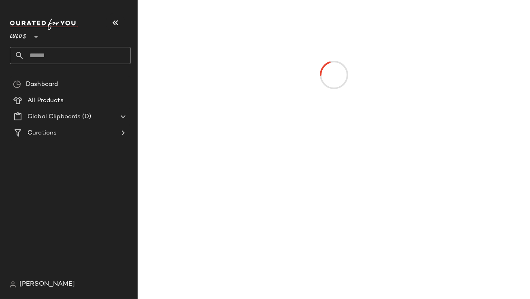
click at [111, 24] on icon "button" at bounding box center [115, 23] width 10 height 10
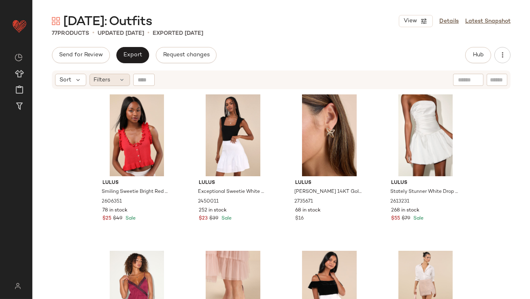
click at [96, 77] on span "Filters" at bounding box center [102, 80] width 17 height 8
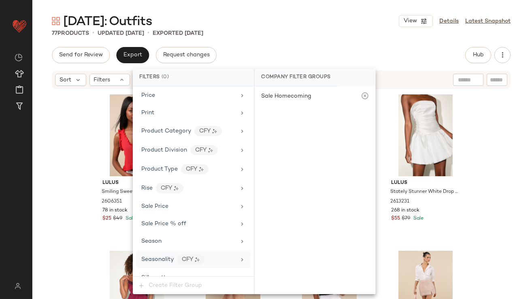
scroll to position [605, 0]
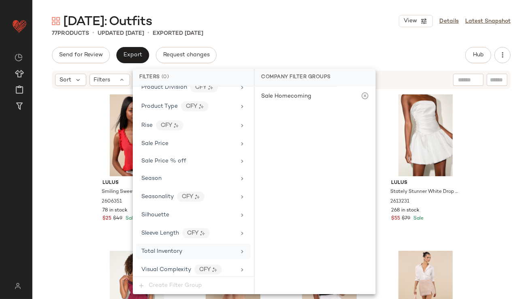
click at [157, 248] on span "Total Inventory" at bounding box center [161, 251] width 41 height 6
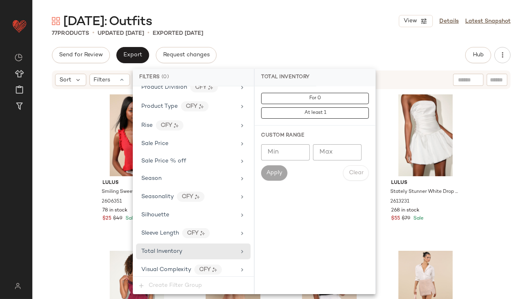
click at [332, 144] on input "Max" at bounding box center [337, 152] width 49 height 16
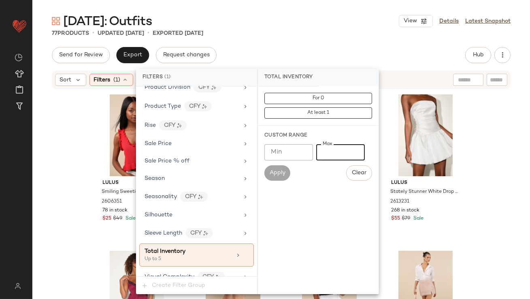
type input "*"
click at [325, 48] on div "Send for Review Export Request changes Hub Send for Review External Review Inte…" at bounding box center [281, 55] width 459 height 16
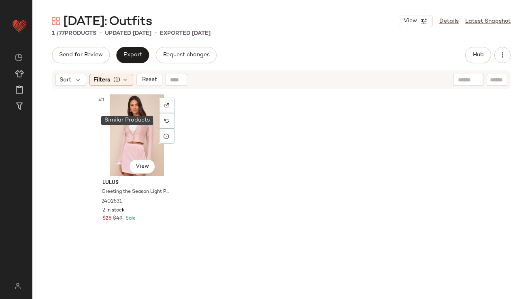
click at [161, 116] on div at bounding box center [166, 120] width 15 height 15
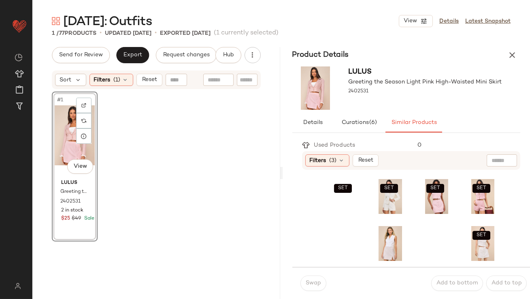
click at [316, 168] on div "Filters (3) Reset" at bounding box center [411, 160] width 219 height 19
click at [316, 165] on div "Filters (3)" at bounding box center [327, 160] width 44 height 12
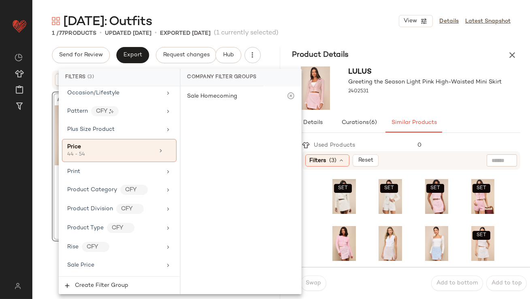
scroll to position [644, 0]
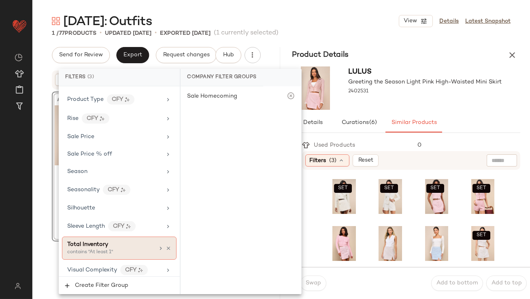
click at [100, 249] on div "contains "At least 1"" at bounding box center [107, 252] width 81 height 7
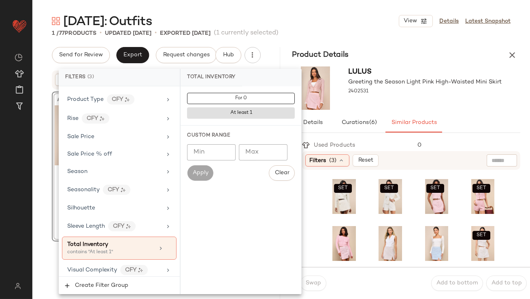
click at [199, 151] on input "Min" at bounding box center [211, 152] width 49 height 16
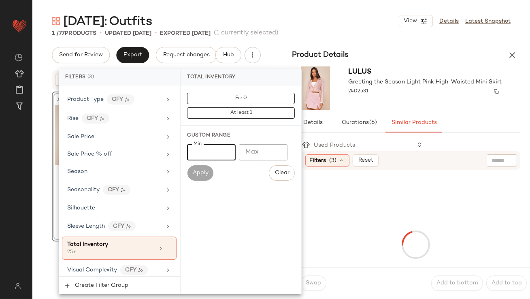
type input "**"
click at [423, 94] on div "2402531" at bounding box center [424, 91] width 153 height 11
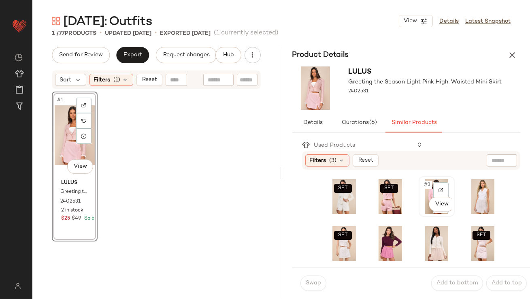
click at [423, 186] on span "#3" at bounding box center [427, 185] width 9 height 8
click at [312, 278] on button "Swap" at bounding box center [313, 282] width 26 height 15
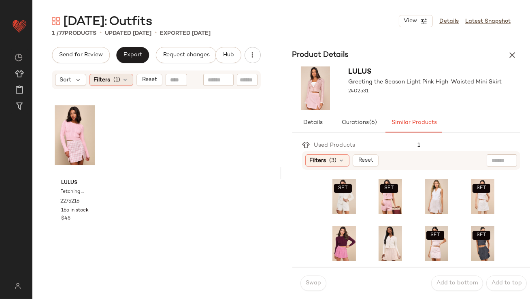
click at [121, 80] on div "Filters (1)" at bounding box center [111, 80] width 44 height 12
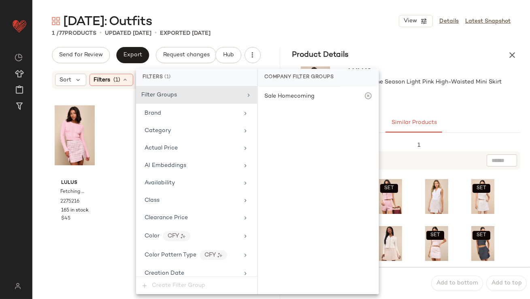
scroll to position [612, 0]
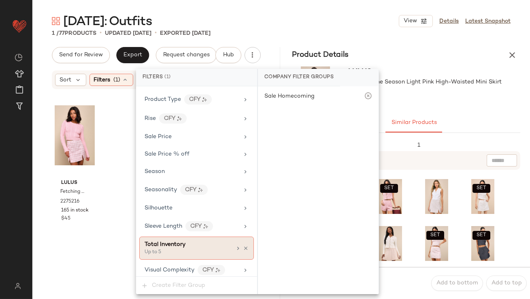
click at [243, 245] on icon at bounding box center [246, 248] width 6 height 6
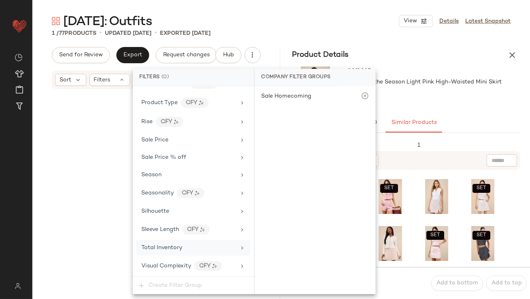
scroll to position [605, 0]
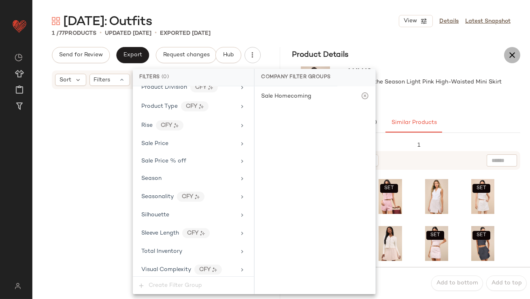
click at [506, 52] on button "button" at bounding box center [512, 55] width 16 height 16
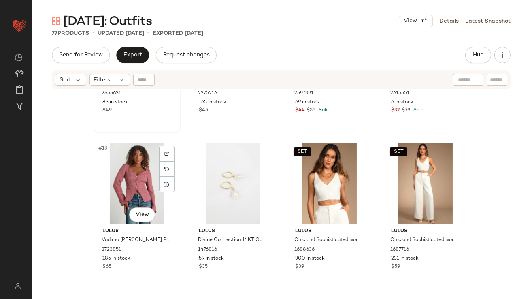
scroll to position [257, 0]
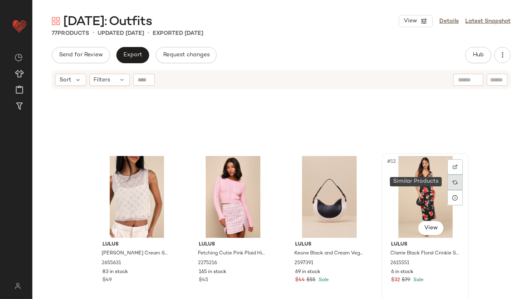
click at [449, 180] on div at bounding box center [454, 181] width 15 height 15
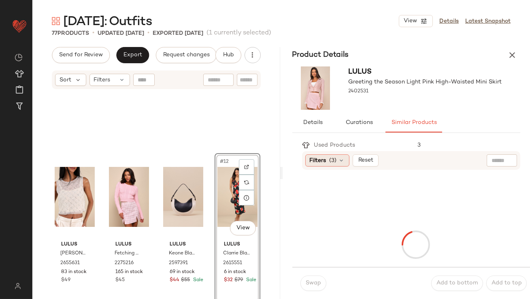
click at [340, 163] on icon at bounding box center [341, 160] width 6 height 6
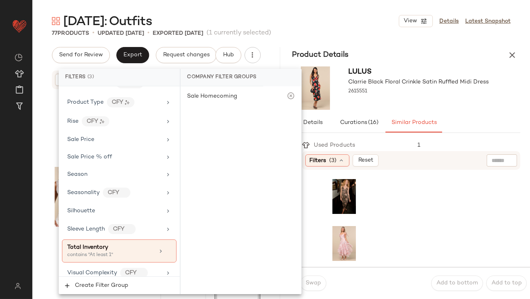
scroll to position [644, 0]
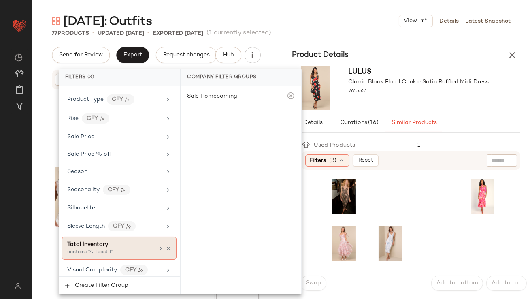
click at [109, 240] on div "Total Inventory" at bounding box center [110, 244] width 87 height 8
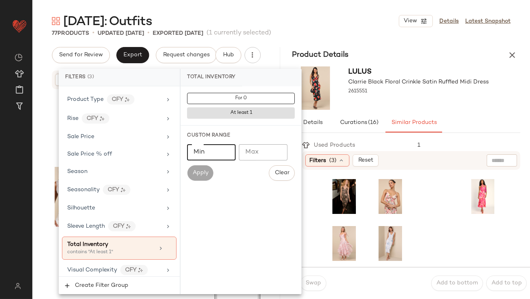
click at [219, 149] on input "Min" at bounding box center [211, 152] width 49 height 16
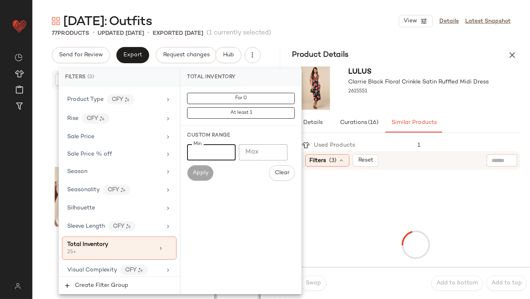
type input "**"
click at [399, 106] on div "Lulus Clarrie Black Floral Crinkle Satin Ruffled Midi Dress 2615551" at bounding box center [418, 87] width 140 height 43
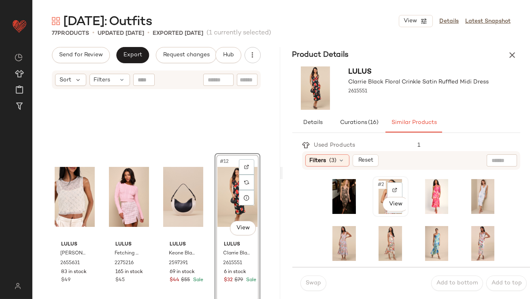
click at [377, 187] on span "#2" at bounding box center [381, 185] width 9 height 8
click at [319, 279] on button "Swap" at bounding box center [313, 282] width 26 height 15
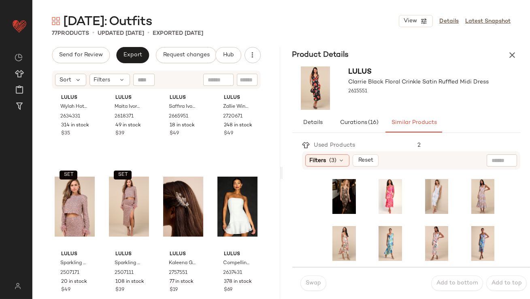
scroll to position [2130, 0]
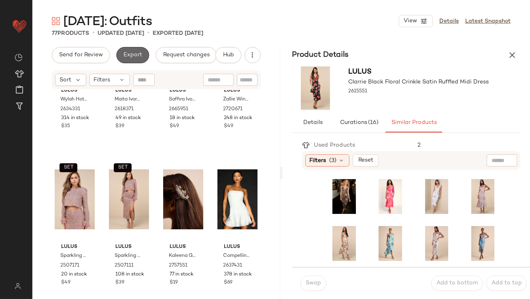
click at [140, 54] on span "Export" at bounding box center [132, 55] width 19 height 6
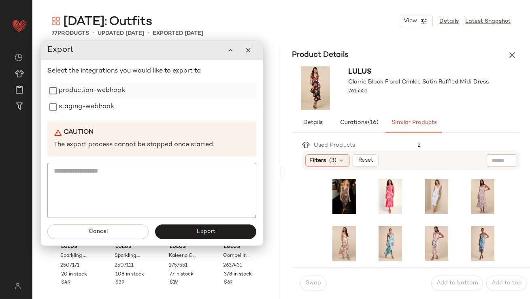
click at [117, 91] on label "production-webhook" at bounding box center [92, 91] width 67 height 16
click at [107, 102] on label "staging-webhook" at bounding box center [86, 107] width 55 height 16
click at [185, 228] on button "Export" at bounding box center [205, 232] width 101 height 15
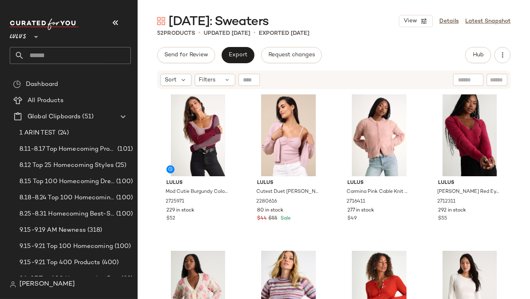
click at [119, 19] on icon "button" at bounding box center [115, 23] width 10 height 10
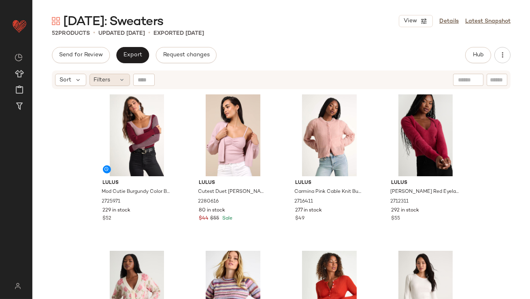
click at [110, 82] on div "Filters" at bounding box center [109, 80] width 40 height 12
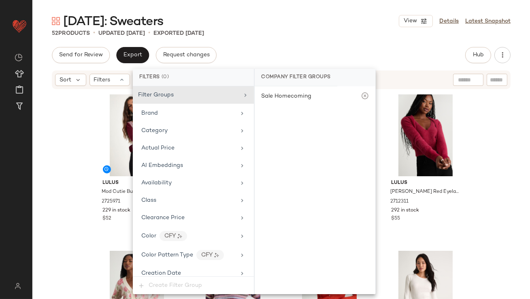
scroll to position [549, 0]
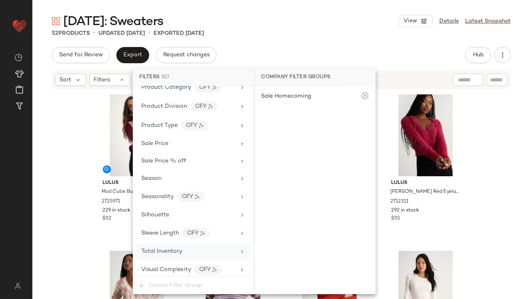
click at [169, 248] on span "Total Inventory" at bounding box center [161, 251] width 41 height 6
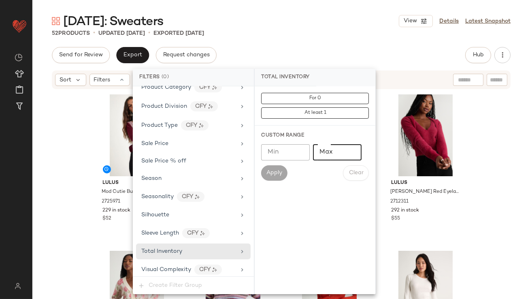
click at [348, 145] on input "Max" at bounding box center [337, 152] width 49 height 16
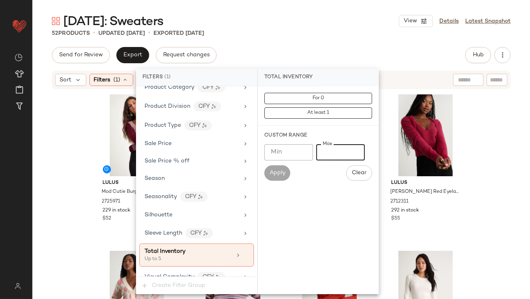
type input "*"
click at [326, 47] on div "Send for Review Export Request changes Hub Send for Review External Review Inte…" at bounding box center [281, 55] width 459 height 16
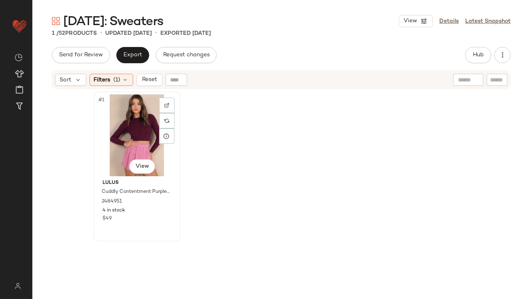
click at [134, 139] on div "#1 View" at bounding box center [136, 135] width 81 height 82
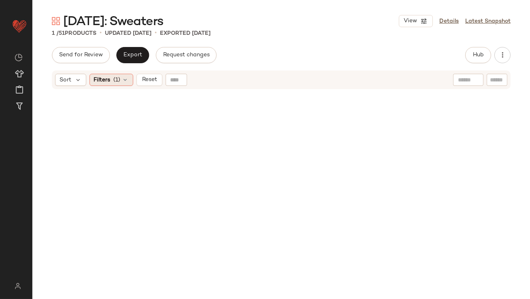
click at [111, 80] on div "Filters (1)" at bounding box center [111, 80] width 44 height 12
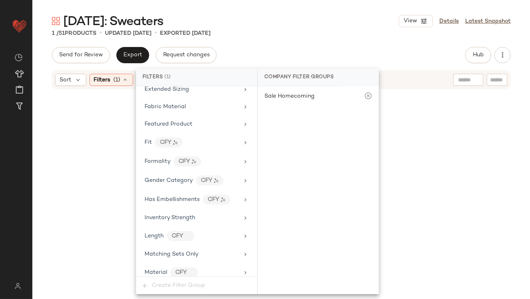
scroll to position [556, 0]
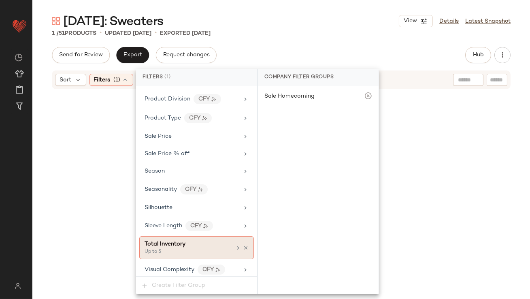
click at [180, 242] on span "Total Inventory" at bounding box center [164, 244] width 41 height 6
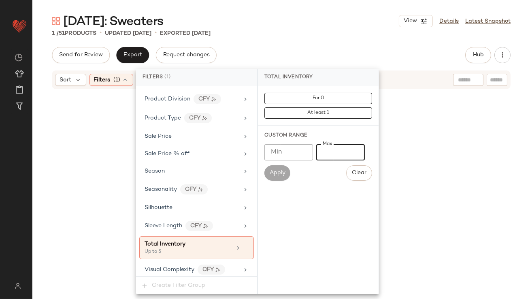
click at [321, 154] on input "*" at bounding box center [340, 152] width 49 height 16
type input "**"
click at [336, 40] on div "[DATE]: Sweaters View Details Latest Snapshot 1 / 51 Products • updated [DATE] …" at bounding box center [280, 156] width 497 height 286
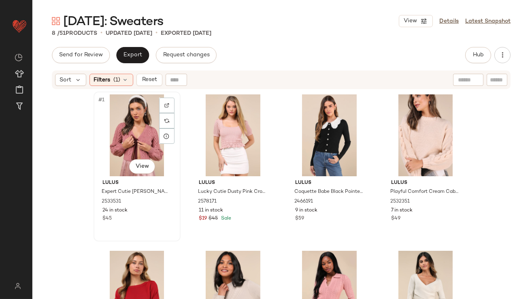
click at [126, 113] on div "#1 View" at bounding box center [136, 135] width 81 height 82
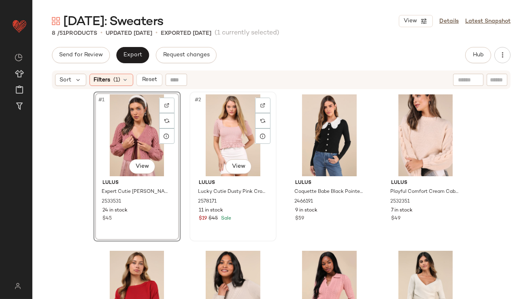
scroll to position [78, 0]
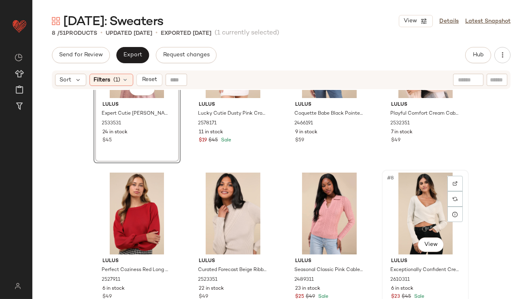
click at [423, 200] on div "#8 View" at bounding box center [424, 213] width 81 height 82
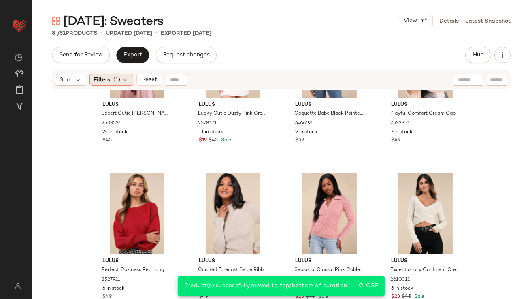
click at [116, 78] on span "(1)" at bounding box center [117, 80] width 7 height 8
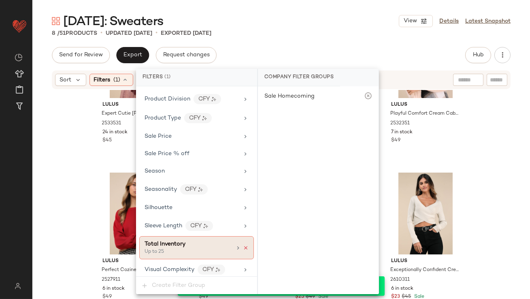
click at [243, 245] on icon at bounding box center [246, 248] width 6 height 6
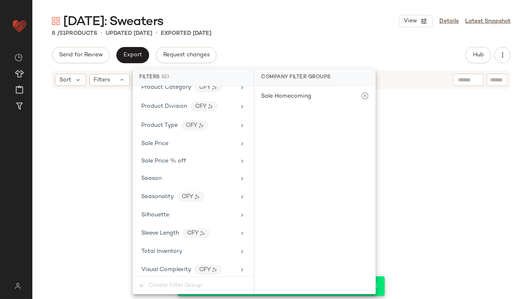
click at [289, 50] on div "Send for Review Export Request changes Hub Send for Review External Review Inte…" at bounding box center [281, 55] width 459 height 16
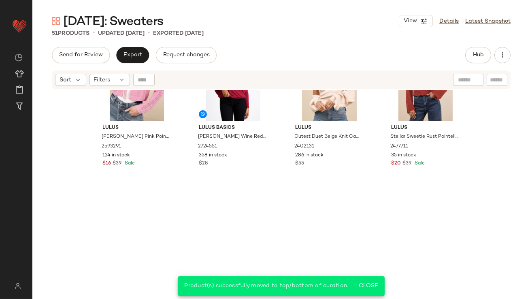
scroll to position [0, 0]
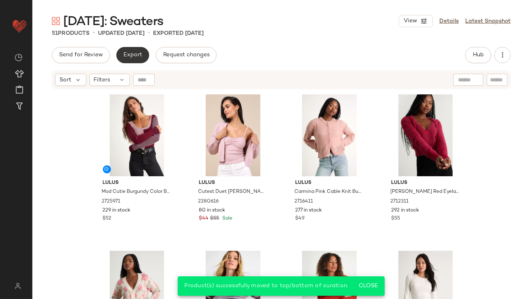
click at [132, 53] on span "Export" at bounding box center [132, 55] width 19 height 6
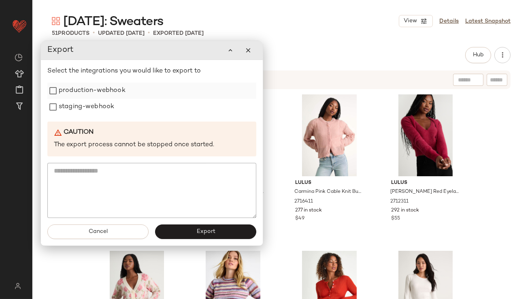
click at [115, 95] on label "production-webhook" at bounding box center [92, 91] width 67 height 16
click at [111, 105] on label "staging-webhook" at bounding box center [86, 107] width 55 height 16
click at [194, 229] on button "Export" at bounding box center [205, 232] width 101 height 15
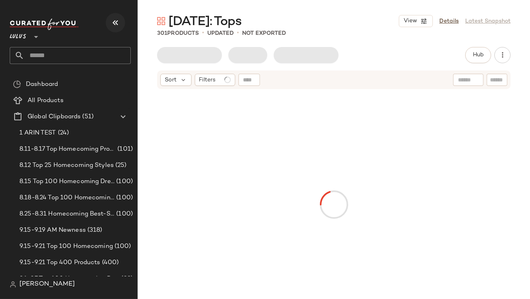
click at [119, 27] on icon "button" at bounding box center [115, 23] width 10 height 10
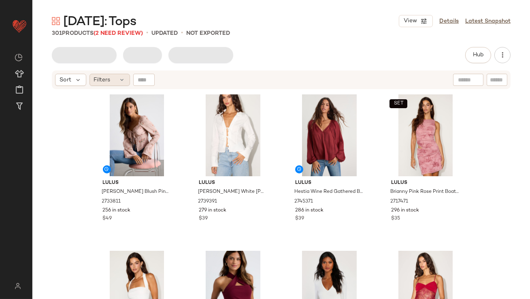
click at [97, 81] on span "Filters" at bounding box center [102, 80] width 17 height 8
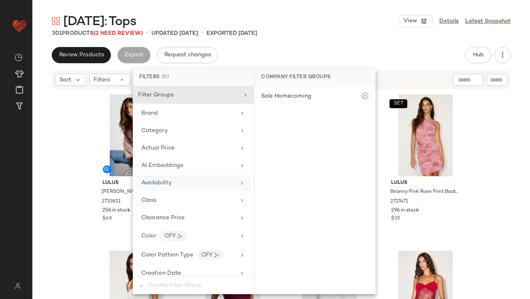
click at [149, 185] on span "Availability" at bounding box center [156, 183] width 30 height 6
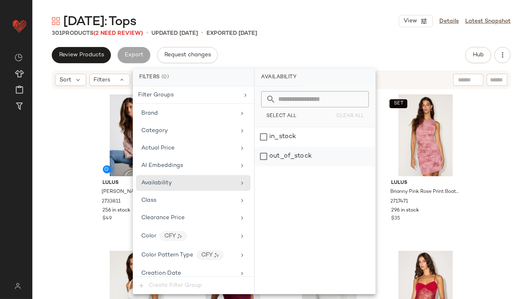
click at [302, 151] on div "out_of_stock" at bounding box center [315, 156] width 121 height 19
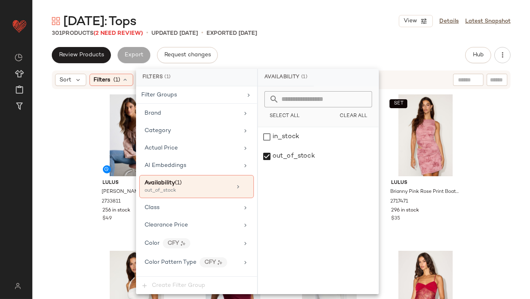
click at [308, 50] on div "Review Products Export Request changes Hub Send for Review External Review Inte…" at bounding box center [281, 55] width 459 height 16
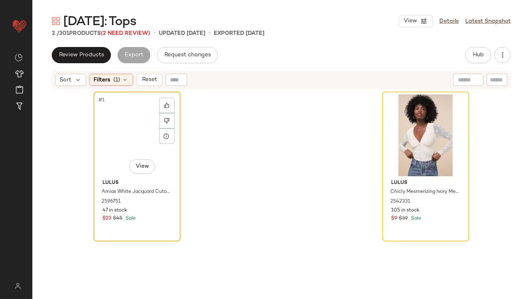
click at [133, 120] on div "#1 View" at bounding box center [136, 135] width 81 height 82
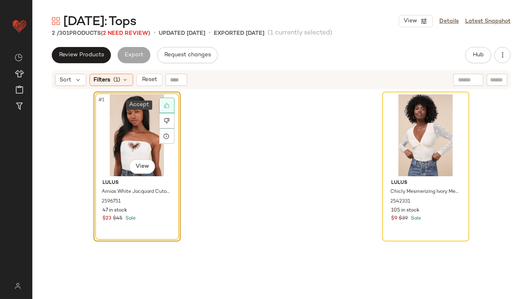
click at [163, 102] on div at bounding box center [166, 105] width 15 height 15
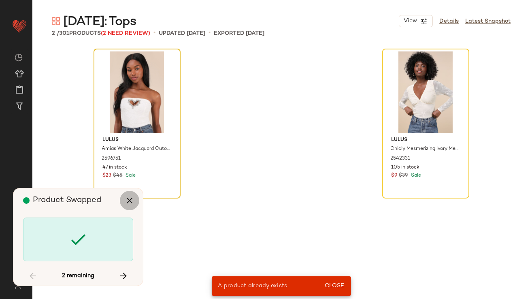
click at [125, 200] on icon "button" at bounding box center [130, 200] width 10 height 10
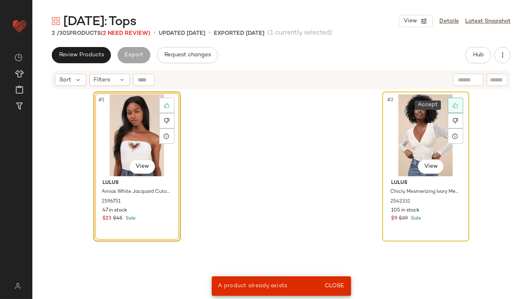
click at [452, 107] on icon at bounding box center [455, 105] width 6 height 6
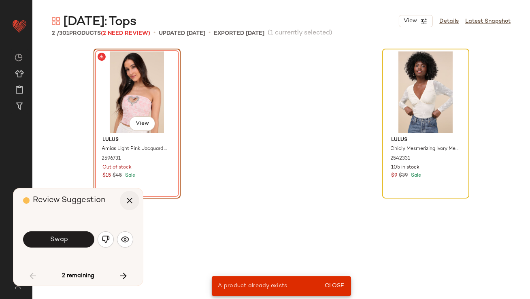
click at [132, 196] on icon "button" at bounding box center [130, 200] width 10 height 10
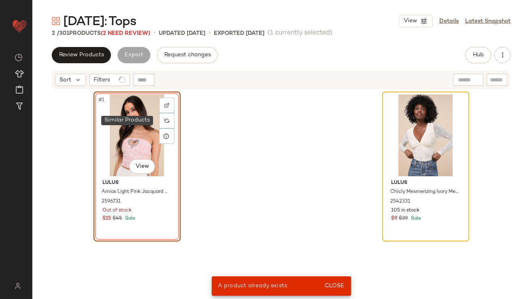
click at [159, 120] on div at bounding box center [166, 120] width 15 height 15
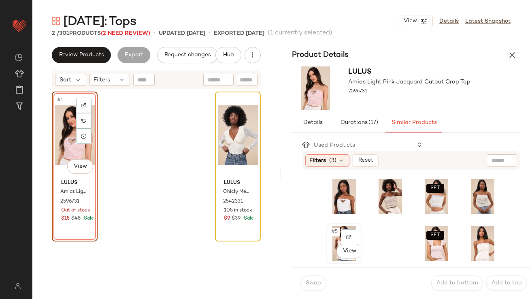
click at [331, 234] on span "#5" at bounding box center [335, 231] width 9 height 8
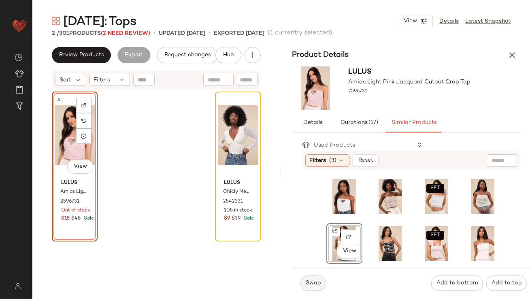
click at [311, 281] on span "Swap" at bounding box center [313, 283] width 16 height 6
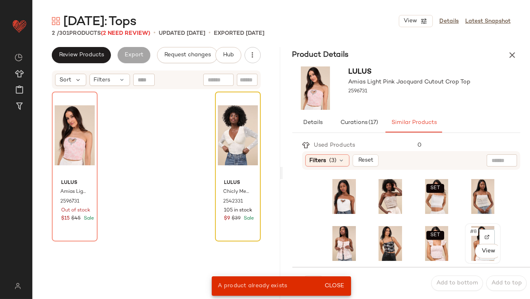
click at [467, 233] on div "#8 View" at bounding box center [482, 243] width 30 height 35
click at [333, 281] on button "Close" at bounding box center [334, 285] width 26 height 15
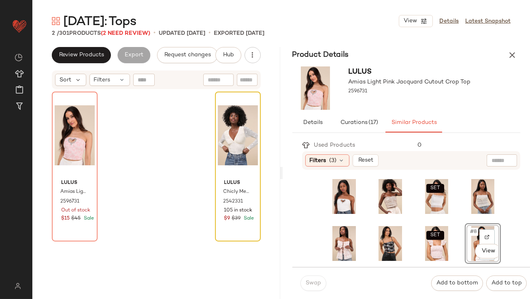
click at [312, 283] on div "Swap" at bounding box center [313, 282] width 26 height 15
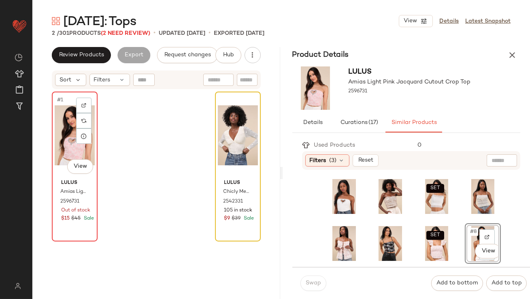
click at [67, 141] on div "#1 View" at bounding box center [75, 135] width 40 height 82
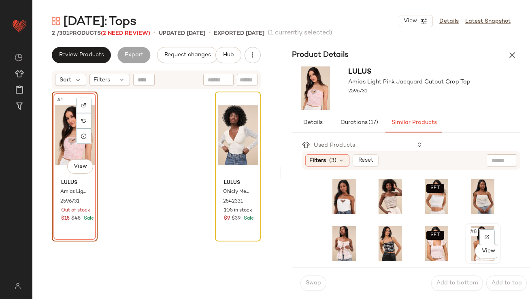
click at [469, 234] on span "#8" at bounding box center [473, 231] width 9 height 8
click at [306, 285] on span "Swap" at bounding box center [313, 283] width 16 height 6
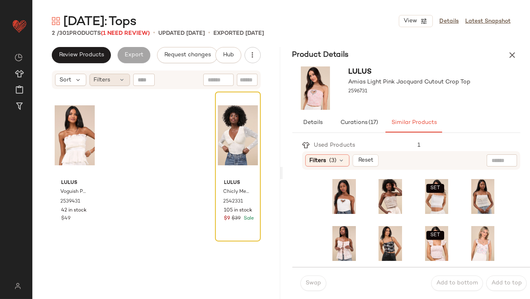
click at [101, 80] on span "Filters" at bounding box center [102, 80] width 17 height 8
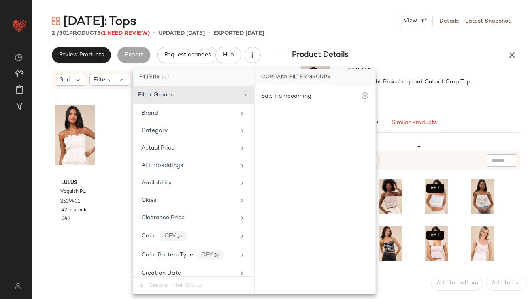
click at [113, 166] on div "Lulus Voguish Passion Ivory Pleated Rhinestone Strapless Top 2539431 42 in stoc…" at bounding box center [156, 204] width 209 height 227
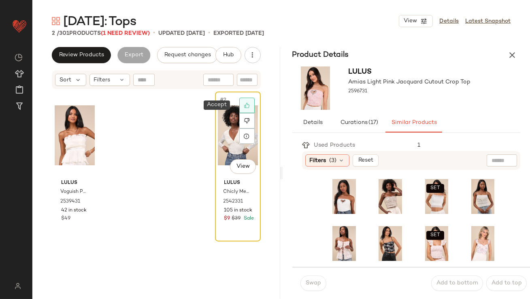
click at [244, 104] on icon at bounding box center [247, 105] width 6 height 6
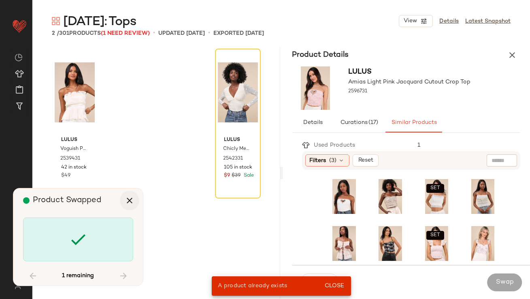
click at [130, 199] on icon "button" at bounding box center [130, 200] width 10 height 10
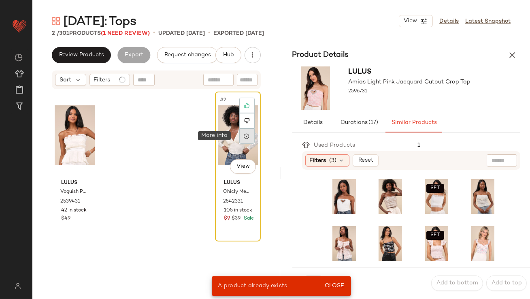
click at [244, 133] on icon at bounding box center [247, 136] width 6 height 6
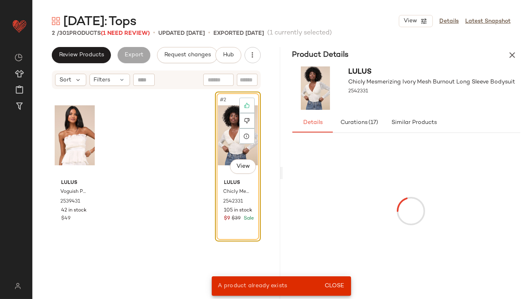
click at [224, 127] on div "#2 View" at bounding box center [238, 135] width 40 height 82
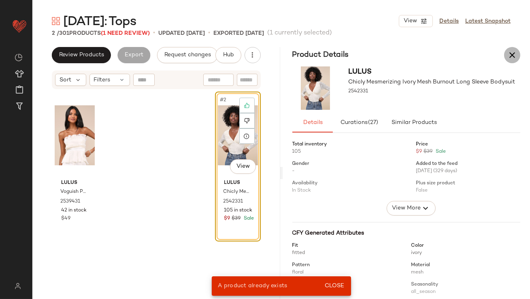
click at [514, 51] on icon "button" at bounding box center [512, 55] width 10 height 10
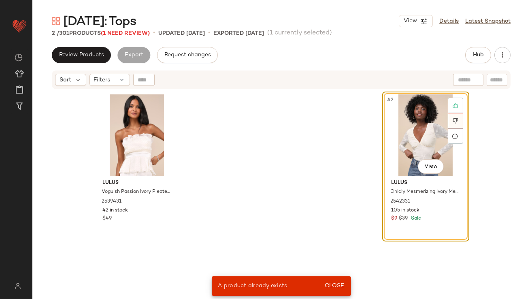
click at [456, 117] on div at bounding box center [455, 120] width 15 height 15
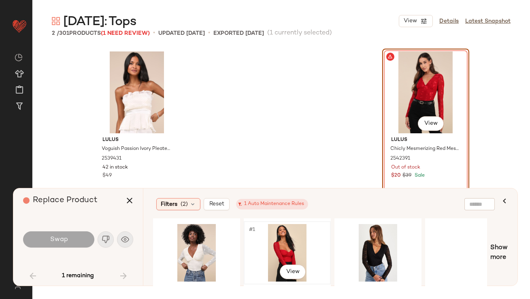
click at [269, 245] on div "#1 View" at bounding box center [286, 252] width 81 height 57
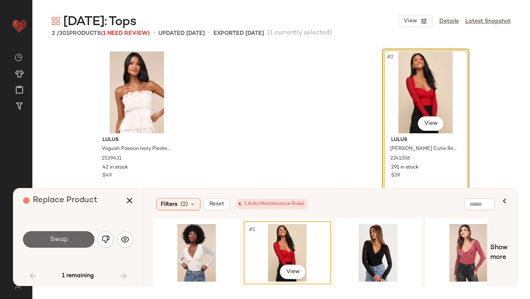
click at [82, 240] on button "Swap" at bounding box center [58, 239] width 71 height 16
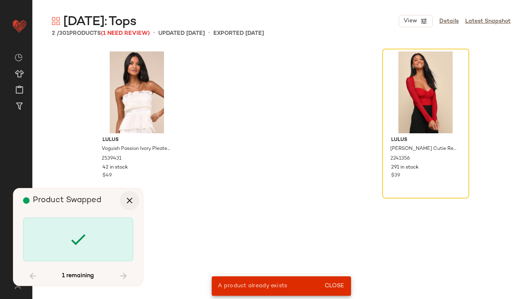
click at [130, 200] on icon "button" at bounding box center [130, 200] width 10 height 10
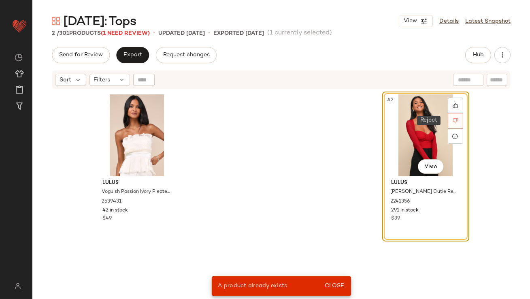
click at [449, 119] on div at bounding box center [455, 120] width 15 height 15
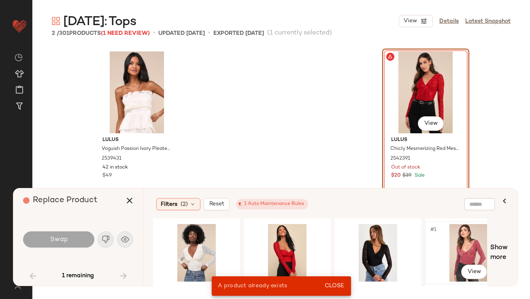
click at [448, 244] on div "#1 View" at bounding box center [468, 252] width 81 height 57
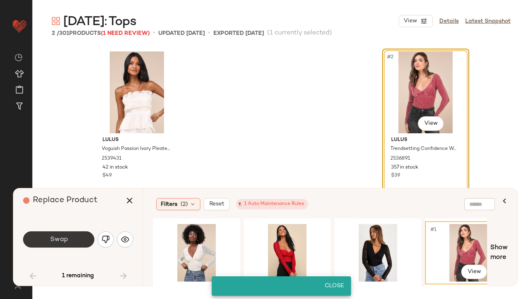
click at [74, 238] on button "Swap" at bounding box center [58, 239] width 71 height 16
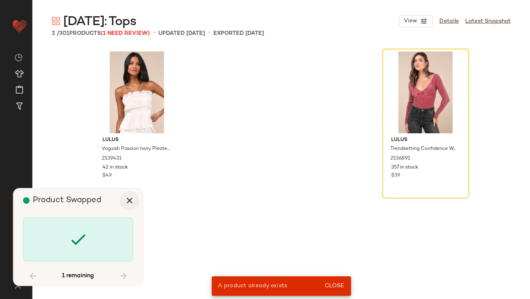
click at [132, 203] on icon "button" at bounding box center [130, 200] width 10 height 10
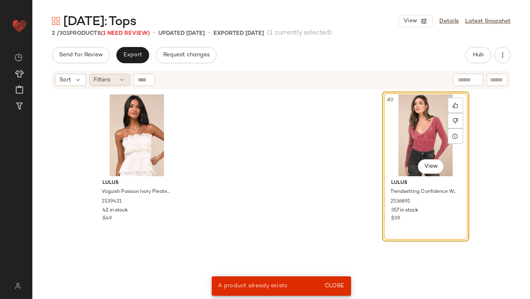
click at [119, 79] on icon at bounding box center [122, 79] width 6 height 6
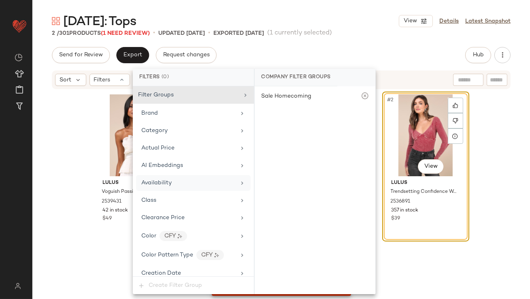
click at [162, 181] on span "Availability" at bounding box center [156, 183] width 30 height 6
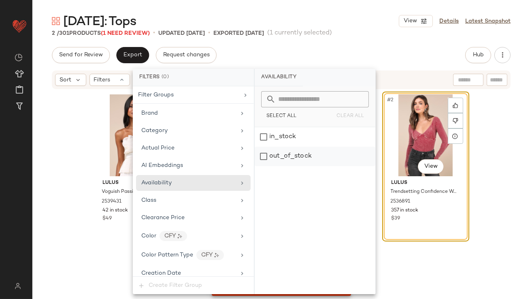
click at [299, 157] on div "out_of_stock" at bounding box center [315, 156] width 121 height 19
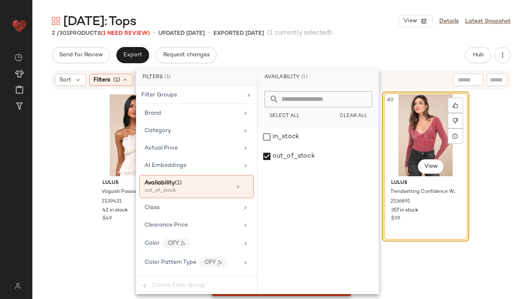
click at [340, 43] on div "Valentine's Day: Tops View Details Latest Snapshot 2 / 301 Products (1 Need Rev…" at bounding box center [280, 156] width 497 height 286
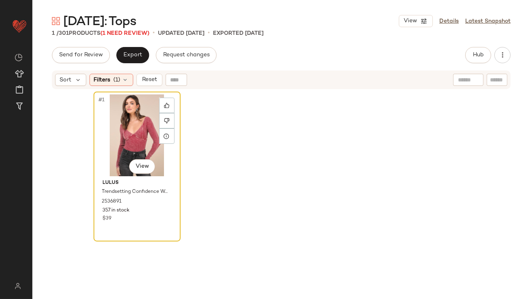
click at [124, 135] on div "#1 View" at bounding box center [136, 135] width 81 height 82
click at [119, 127] on div "#1 View" at bounding box center [136, 135] width 81 height 82
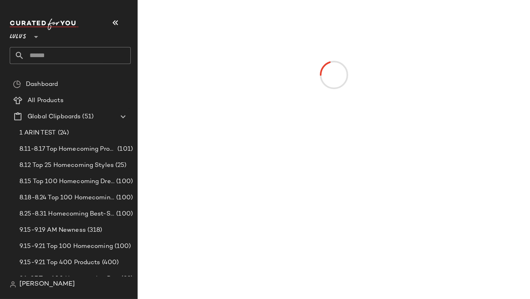
click at [123, 24] on button "button" at bounding box center [115, 22] width 19 height 19
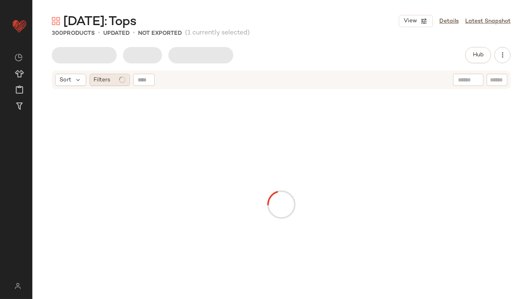
click at [110, 78] on div "Filters" at bounding box center [109, 80] width 40 height 12
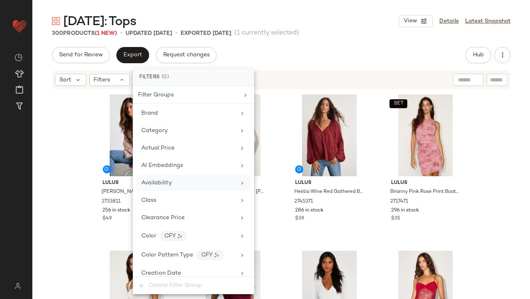
click at [149, 180] on span "Availability" at bounding box center [156, 183] width 30 height 6
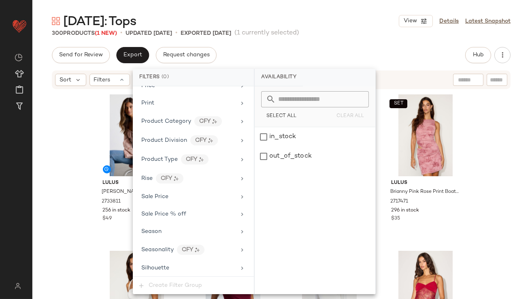
scroll to position [586, 0]
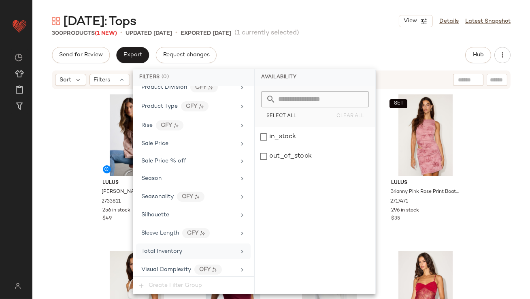
click at [155, 243] on div "Total Inventory" at bounding box center [193, 251] width 115 height 16
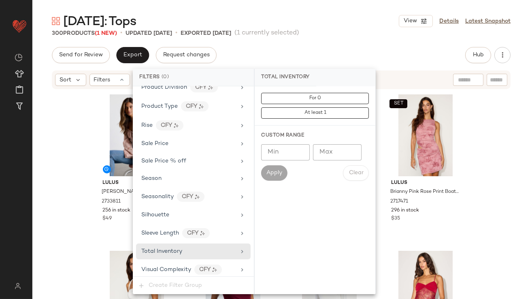
click at [341, 149] on input "Max" at bounding box center [337, 152] width 49 height 16
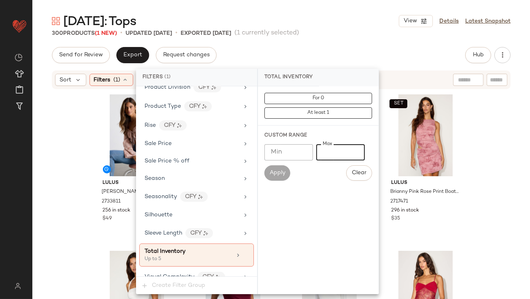
type input "*"
click at [333, 35] on div "300 Products (1 New) • updated [DATE] • Exported [DATE] (1 currently selected)" at bounding box center [280, 33] width 497 height 8
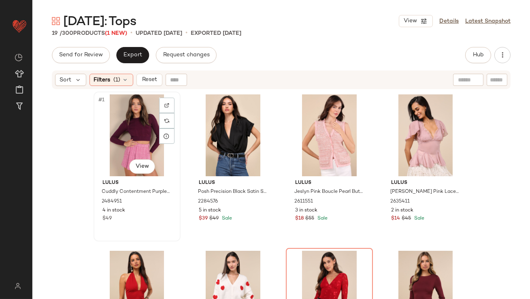
click at [123, 130] on div "#1 View" at bounding box center [136, 135] width 81 height 82
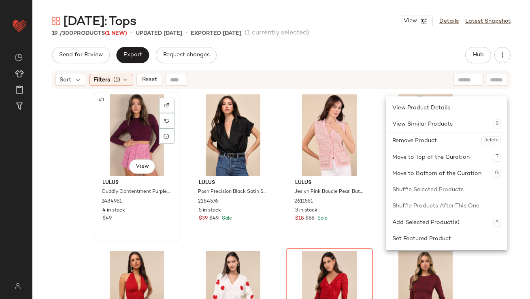
click at [125, 123] on div "#1 View" at bounding box center [136, 135] width 81 height 82
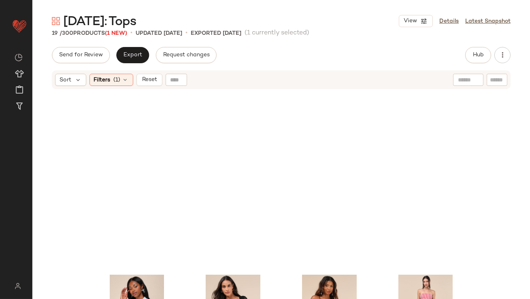
scroll to position [553, 0]
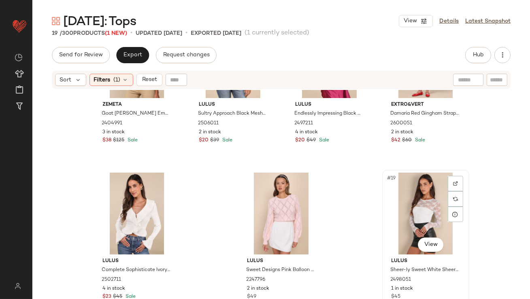
click at [424, 188] on div "#19 View" at bounding box center [425, 213] width 81 height 82
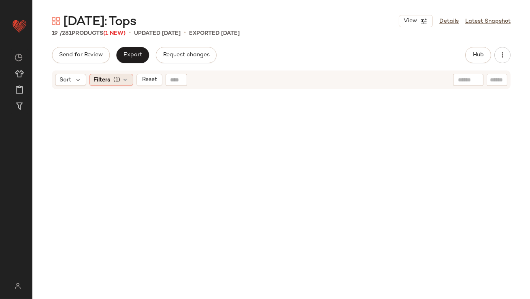
click at [121, 79] on div "Filters (1)" at bounding box center [111, 80] width 44 height 12
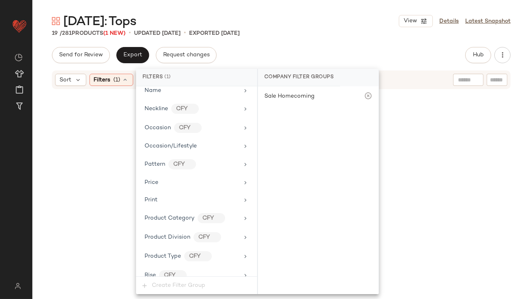
scroll to position [593, 0]
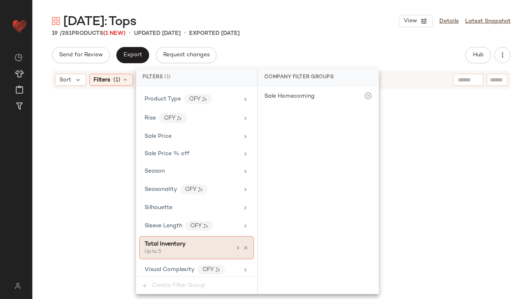
click at [227, 244] on div "Total Inventory" at bounding box center [187, 244] width 87 height 8
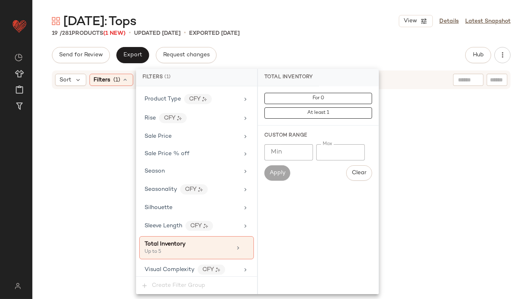
click at [321, 151] on input "*" at bounding box center [340, 152] width 49 height 16
type input "**"
click at [334, 34] on div "19 / 281 Products (1 New) • updated [DATE] • Exported [DATE]" at bounding box center [280, 33] width 497 height 8
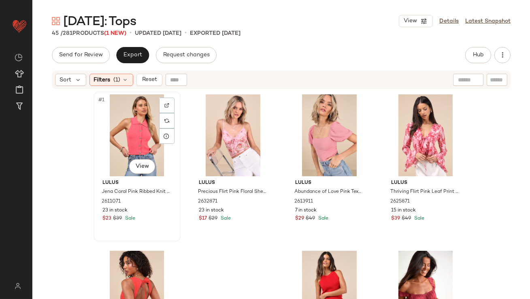
click at [111, 136] on div "#1 View" at bounding box center [136, 135] width 81 height 82
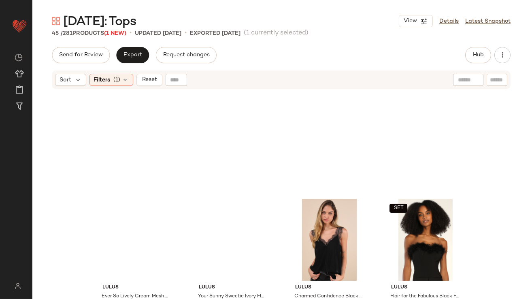
scroll to position [1647, 0]
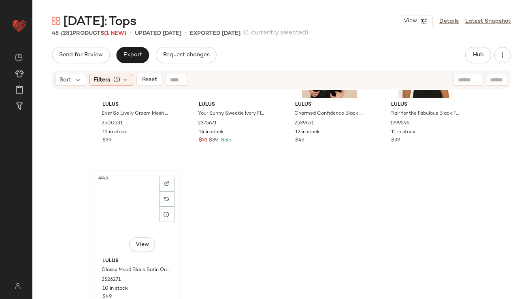
click at [117, 203] on div "#45 View" at bounding box center [136, 213] width 81 height 82
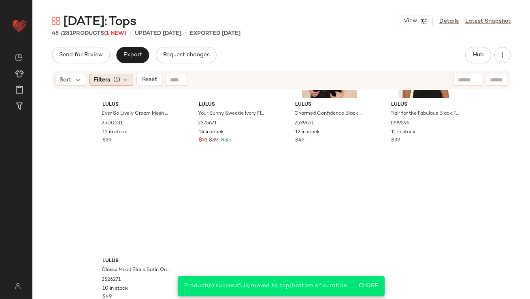
click at [117, 81] on span "(1)" at bounding box center [117, 80] width 7 height 8
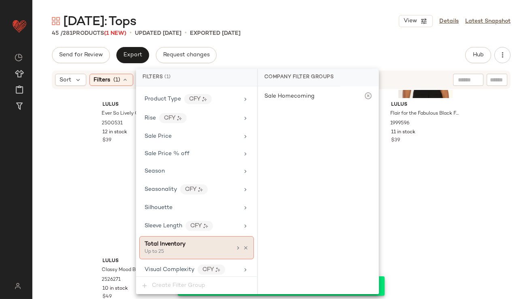
click at [244, 245] on icon at bounding box center [246, 248] width 6 height 6
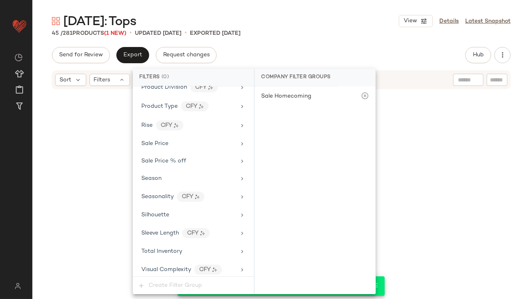
click at [297, 37] on div "[DATE]: Tops View Details Latest Snapshot 45 / 281 Products (1 New) • updated […" at bounding box center [280, 156] width 497 height 286
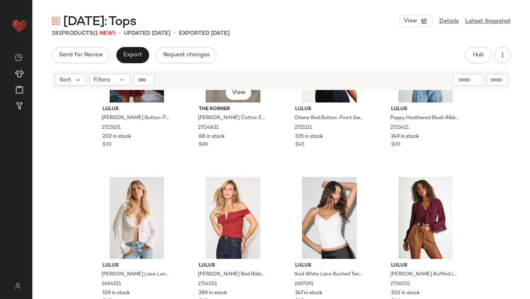
scroll to position [496, 0]
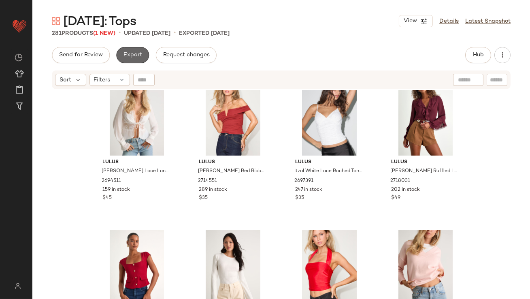
click at [122, 58] on button "Export" at bounding box center [132, 55] width 33 height 16
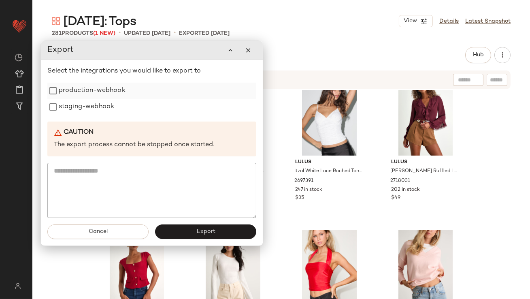
click at [113, 96] on label "production-webhook" at bounding box center [92, 91] width 67 height 16
click at [111, 108] on label "staging-webhook" at bounding box center [86, 107] width 55 height 16
click at [195, 234] on button "Export" at bounding box center [205, 231] width 101 height 15
